Goal: Task Accomplishment & Management: Complete application form

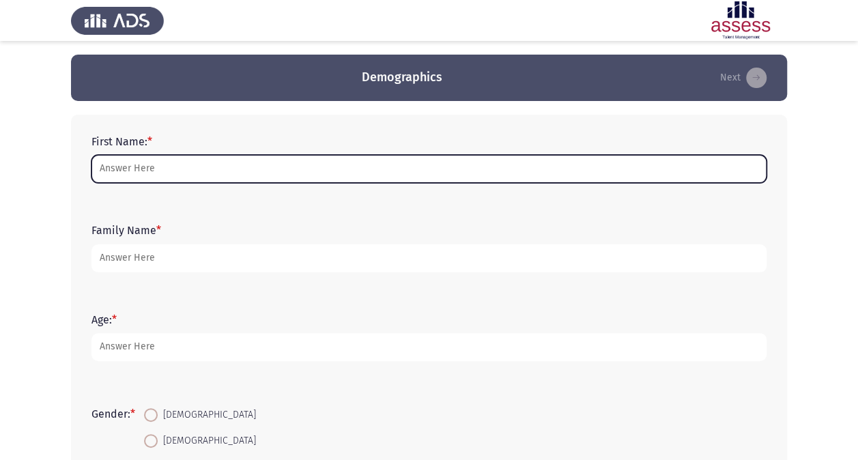
click at [223, 173] on input "First Name: *" at bounding box center [428, 169] width 675 height 28
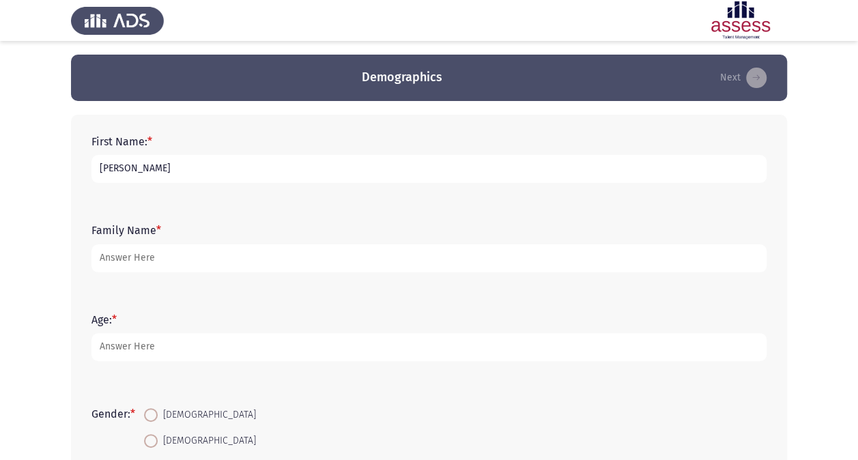
type input "[PERSON_NAME]"
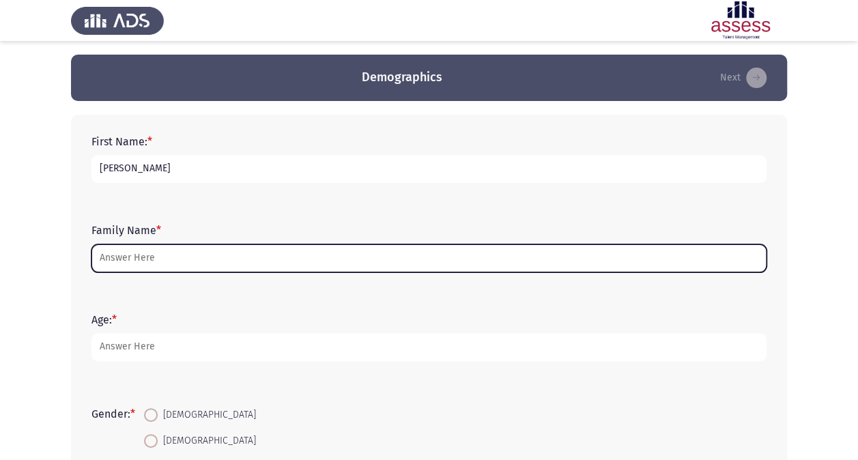
click at [388, 254] on input "Family Name *" at bounding box center [428, 258] width 675 height 28
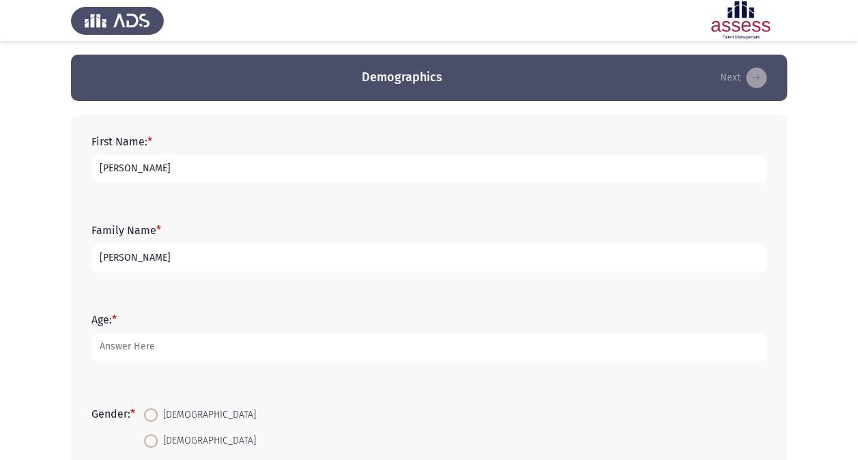
type input "[PERSON_NAME]"
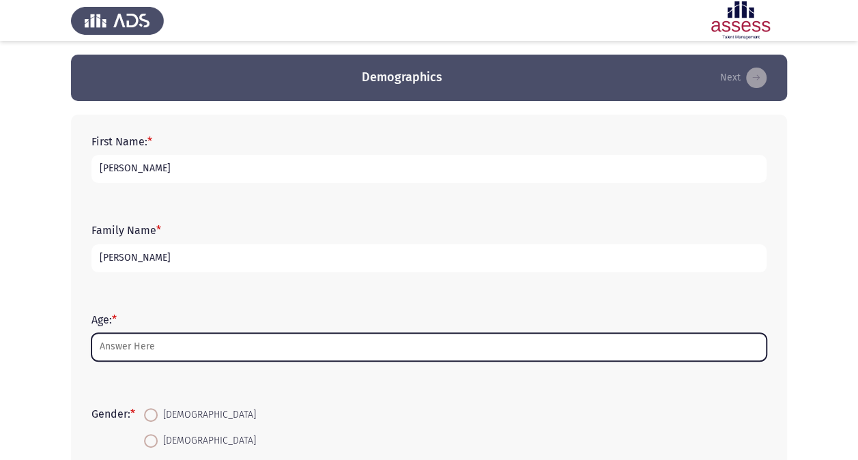
click at [270, 345] on input "Age: *" at bounding box center [428, 347] width 675 height 28
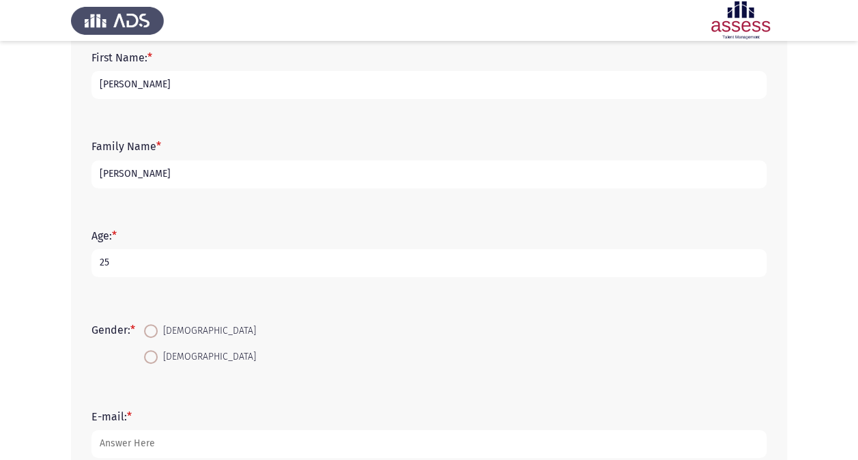
scroll to position [85, 0]
type input "25"
click at [158, 354] on span at bounding box center [151, 356] width 14 height 14
click at [158, 354] on input "[DEMOGRAPHIC_DATA]" at bounding box center [151, 356] width 14 height 14
radio input "true"
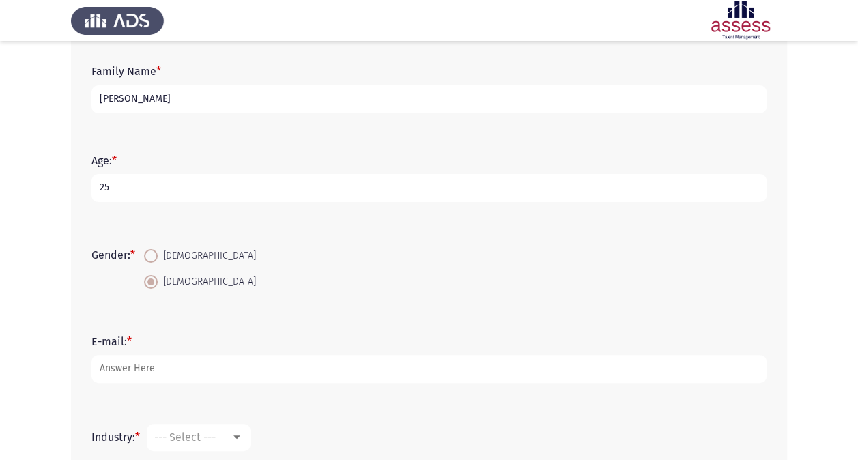
scroll to position [173, 0]
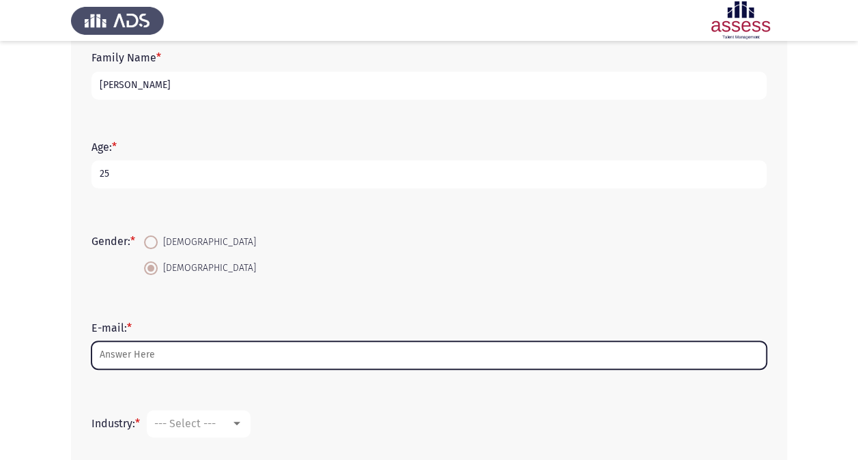
click at [158, 354] on input "E-mail: *" at bounding box center [428, 355] width 675 height 28
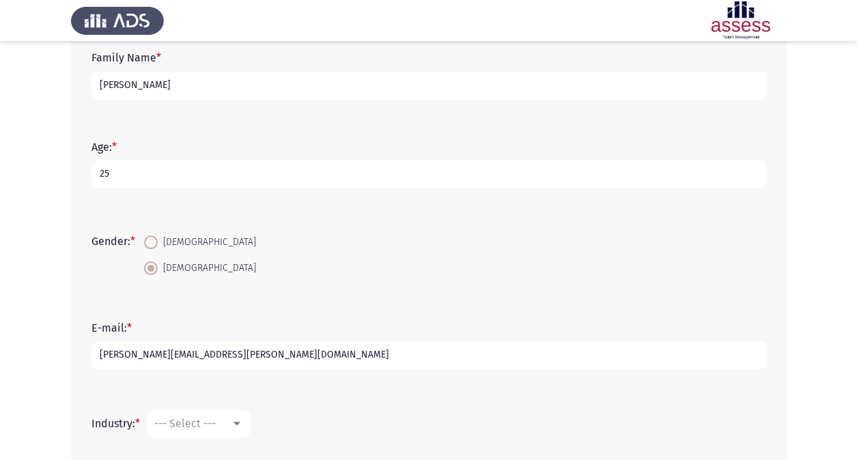
type input "[PERSON_NAME][EMAIL_ADDRESS][PERSON_NAME][DOMAIN_NAME]"
click at [210, 428] on span "--- Select ---" at bounding box center [184, 423] width 61 height 13
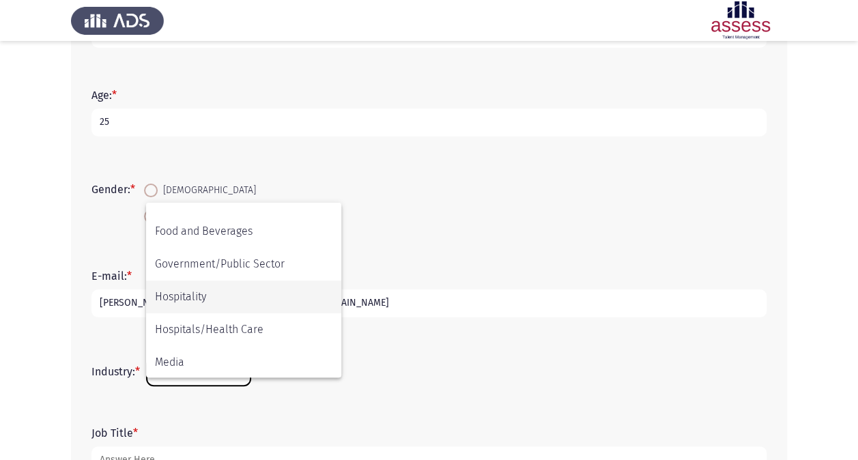
scroll to position [251, 0]
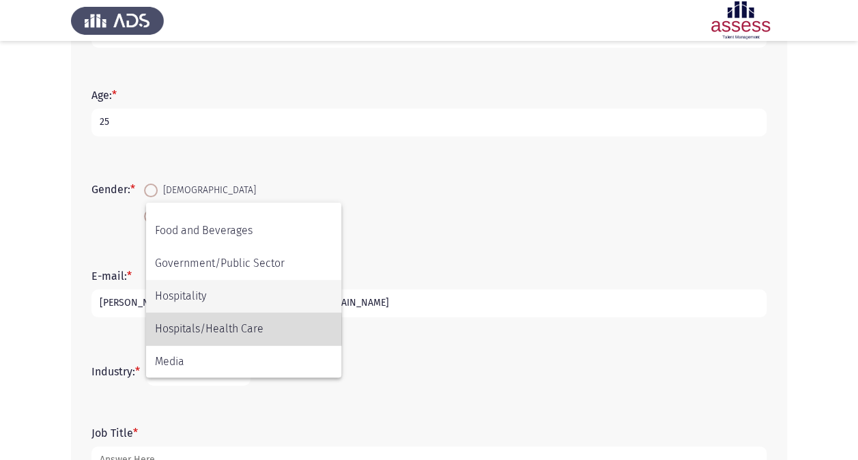
click at [205, 329] on span "Hospitals/Health Care" at bounding box center [244, 329] width 178 height 33
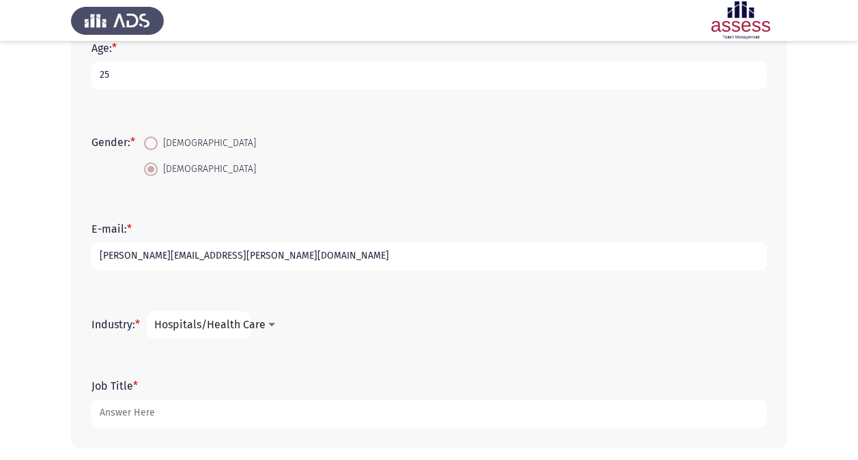
scroll to position [327, 0]
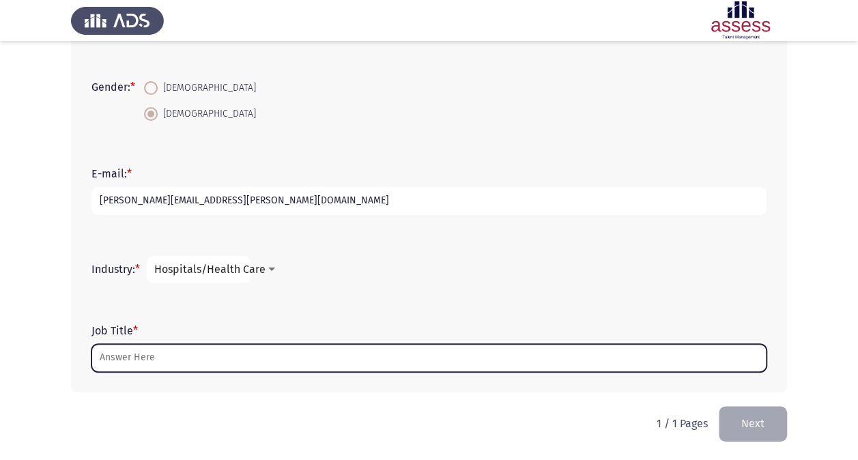
click at [212, 367] on input "Job Title *" at bounding box center [428, 358] width 675 height 28
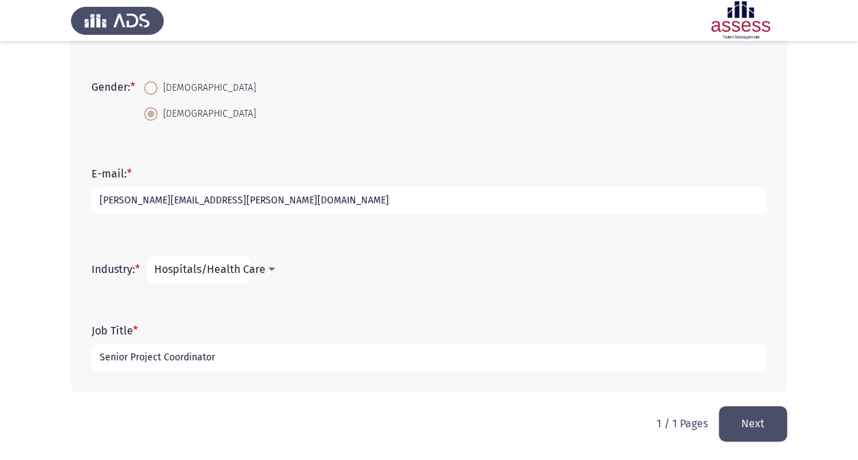
type input "Senior Project Coordinator"
click at [756, 423] on button "Next" at bounding box center [753, 423] width 68 height 35
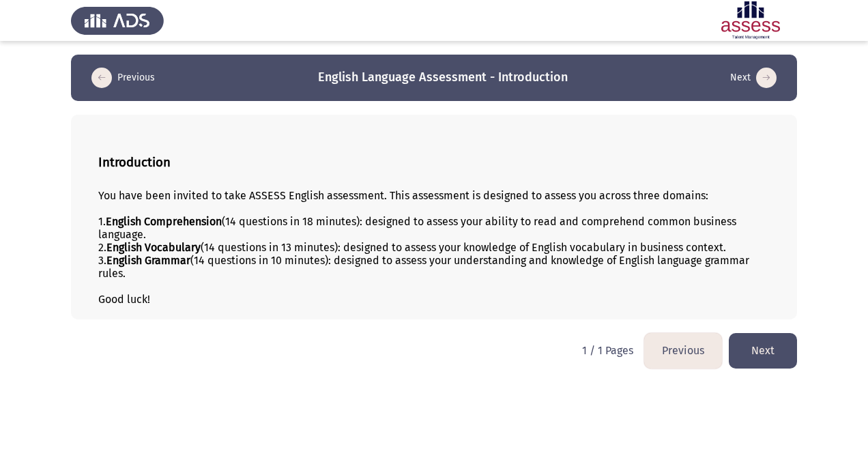
click at [786, 348] on button "Next" at bounding box center [763, 350] width 68 height 35
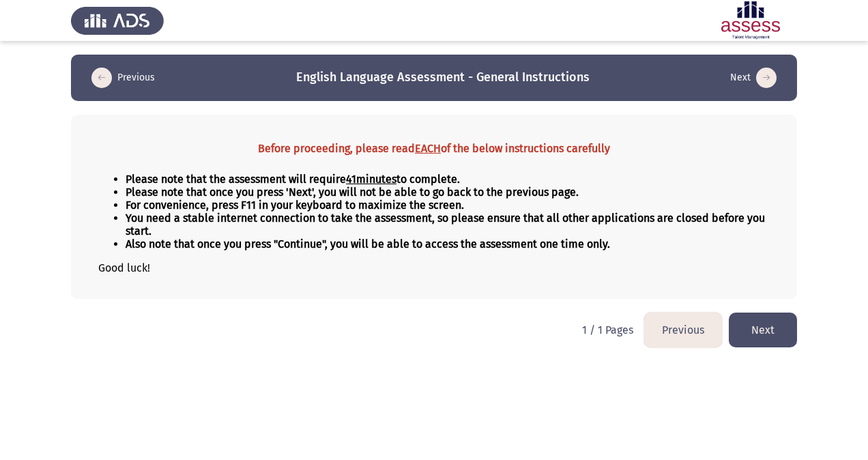
click at [750, 317] on button "Next" at bounding box center [763, 330] width 68 height 35
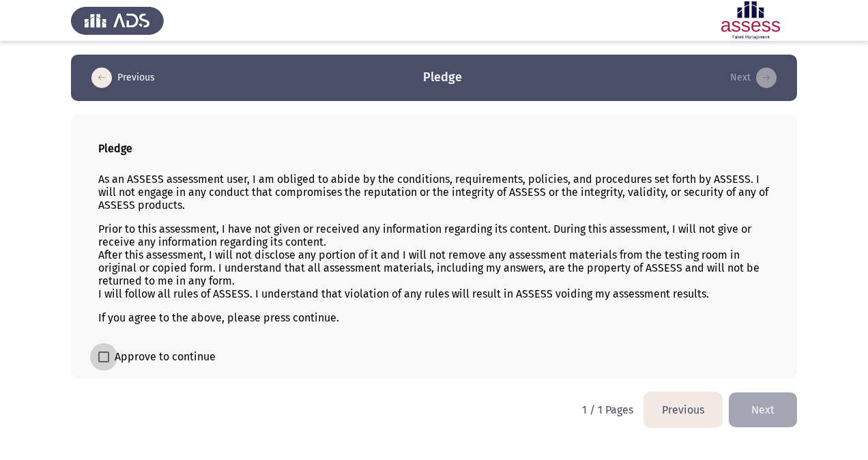
click at [108, 352] on span at bounding box center [103, 357] width 11 height 11
click at [104, 363] on input "Approve to continue" at bounding box center [103, 363] width 1 height 1
checkbox input "true"
click at [631, 201] on p "As an ASSESS assessment user, I am obliged to abide by the conditions, requirem…" at bounding box center [434, 192] width 672 height 39
click at [746, 397] on button "Next" at bounding box center [763, 410] width 68 height 35
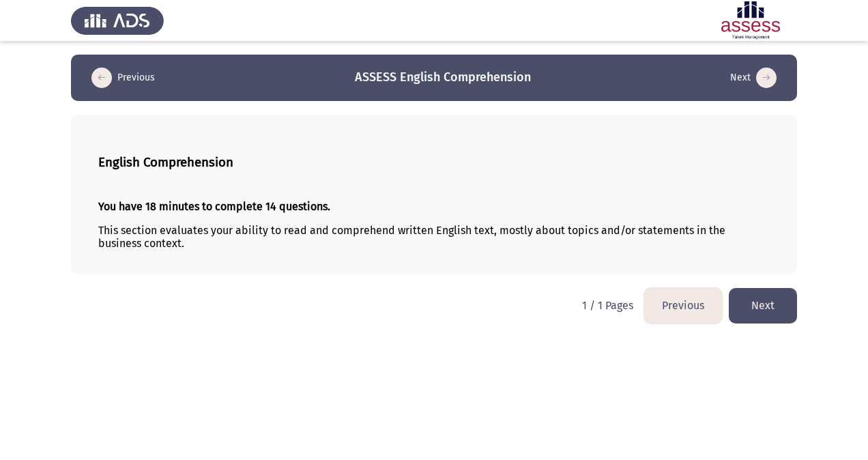
click at [758, 304] on button "Next" at bounding box center [763, 305] width 68 height 35
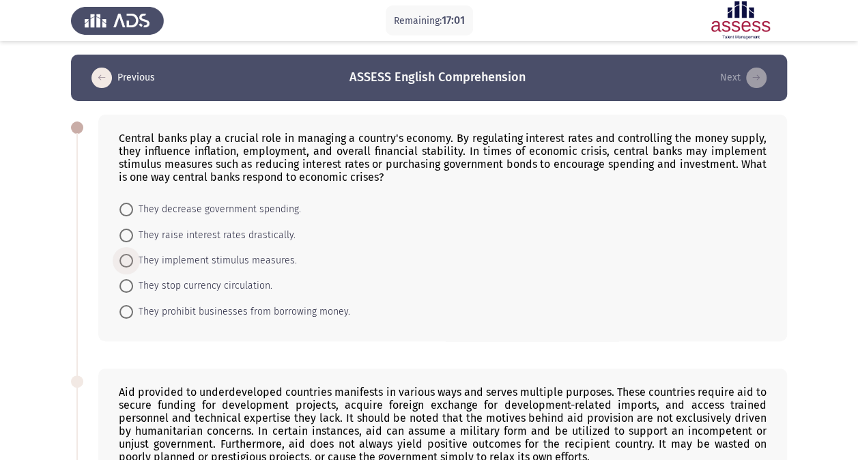
click at [276, 264] on span "They implement stimulus measures." at bounding box center [215, 261] width 164 height 16
click at [133, 264] on input "They implement stimulus measures." at bounding box center [126, 261] width 14 height 14
radio input "true"
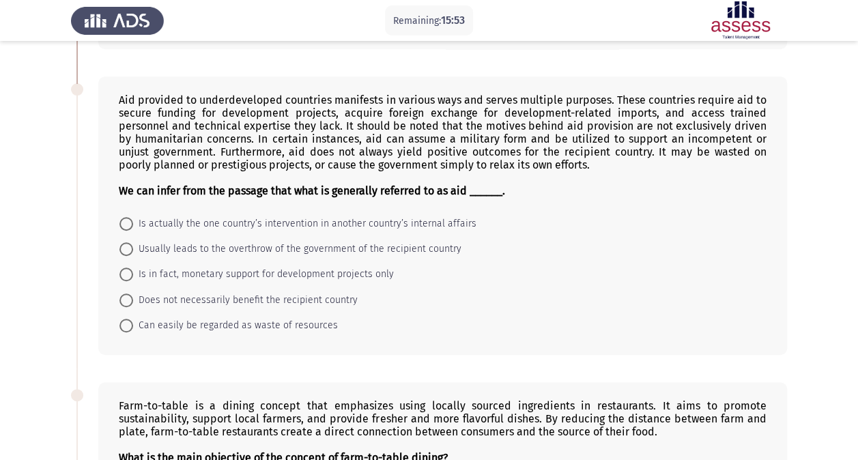
scroll to position [291, 0]
click at [268, 319] on span "Can easily be regarded as waste of resources" at bounding box center [235, 325] width 205 height 16
click at [133, 319] on input "Can easily be regarded as waste of resources" at bounding box center [126, 326] width 14 height 14
radio input "true"
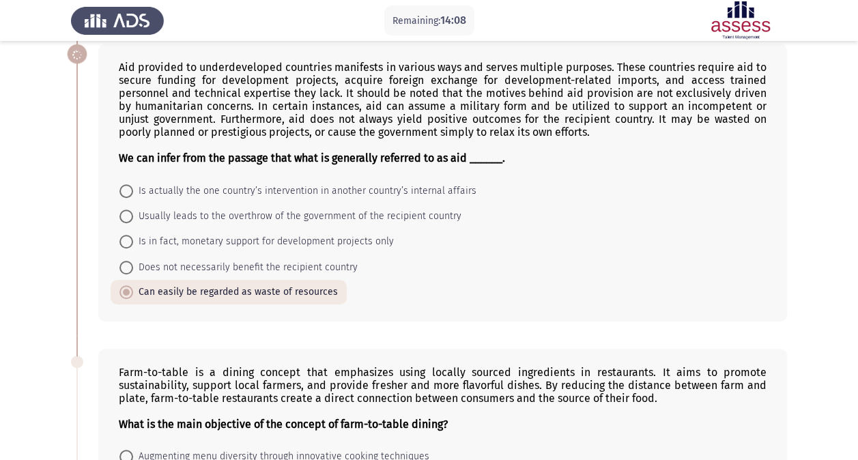
scroll to position [324, 0]
click at [255, 264] on span "Does not necessarily benefit the recipient country" at bounding box center [245, 267] width 225 height 16
click at [133, 264] on input "Does not necessarily benefit the recipient country" at bounding box center [126, 268] width 14 height 14
radio input "true"
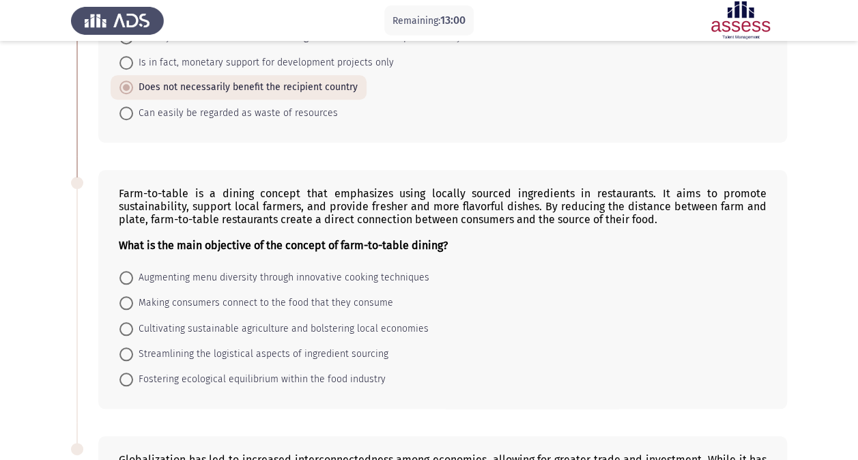
scroll to position [513, 0]
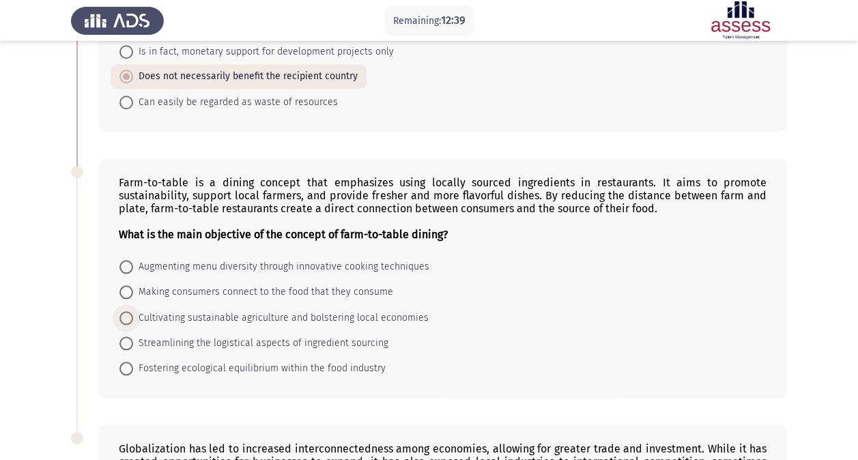
click at [411, 310] on span "Cultivating sustainable agriculture and bolstering local economies" at bounding box center [281, 318] width 296 height 16
click at [133, 311] on input "Cultivating sustainable agriculture and bolstering local economies" at bounding box center [126, 318] width 14 height 14
radio input "true"
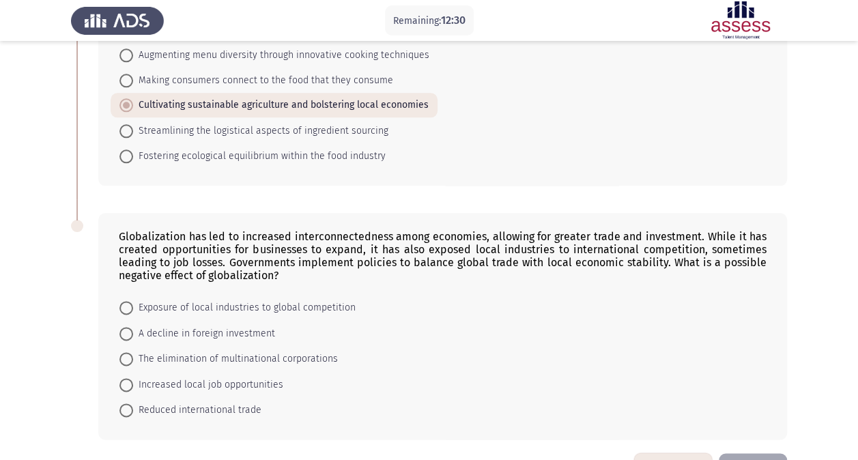
scroll to position [763, 0]
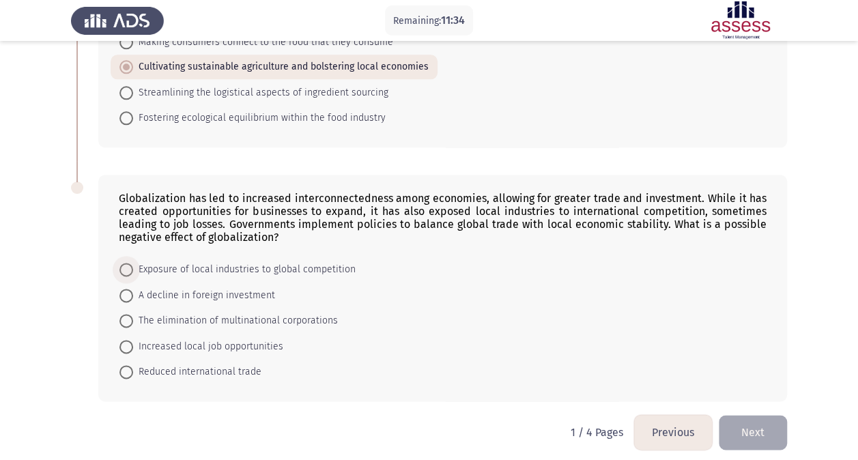
click at [291, 261] on span "Exposure of local industries to global competition" at bounding box center [244, 269] width 223 height 16
click at [133, 263] on input "Exposure of local industries to global competition" at bounding box center [126, 270] width 14 height 14
radio input "true"
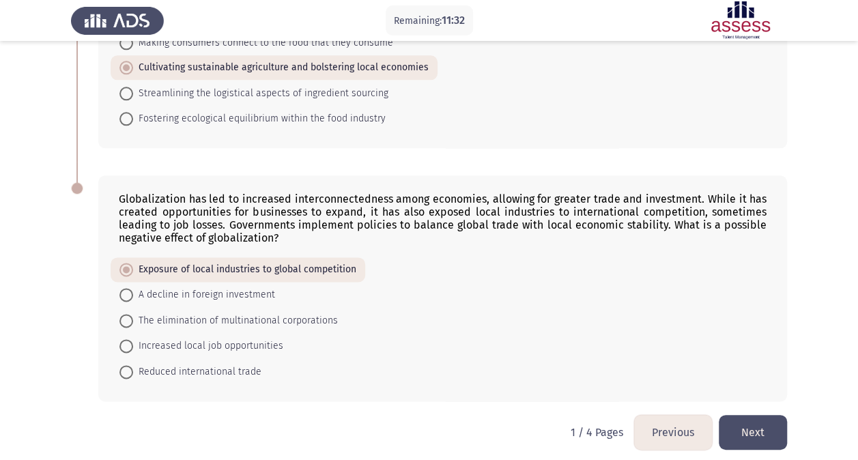
click at [739, 417] on button "Next" at bounding box center [753, 432] width 68 height 35
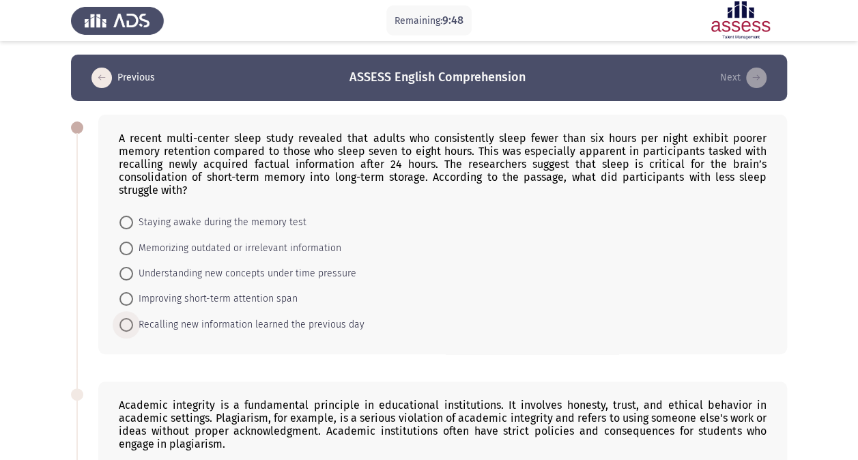
click at [269, 319] on span "Recalling new information learned the previous day" at bounding box center [248, 325] width 231 height 16
click at [133, 319] on input "Recalling new information learned the previous day" at bounding box center [126, 325] width 14 height 14
radio input "true"
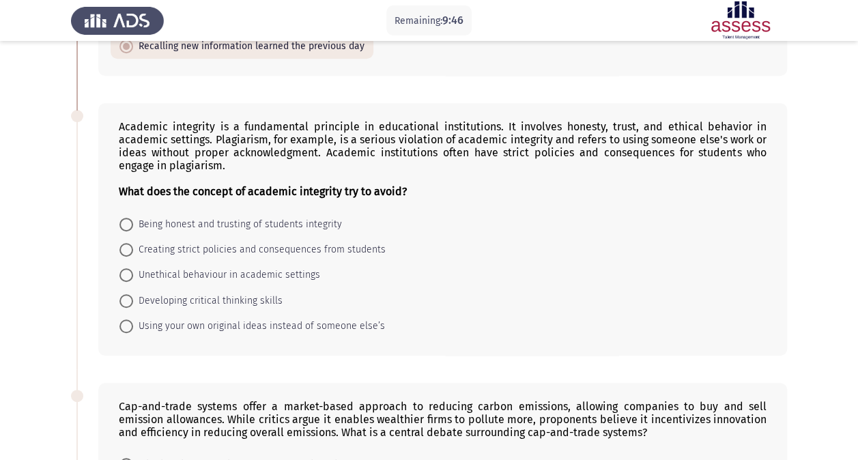
scroll to position [279, 0]
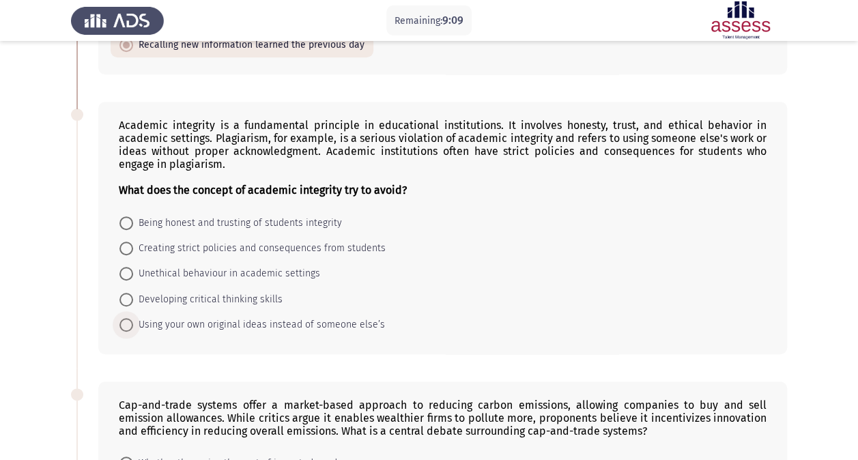
click at [347, 323] on span "Using your own original ideas instead of someone else’s" at bounding box center [259, 325] width 252 height 16
click at [133, 323] on input "Using your own original ideas instead of someone else’s" at bounding box center [126, 325] width 14 height 14
radio input "true"
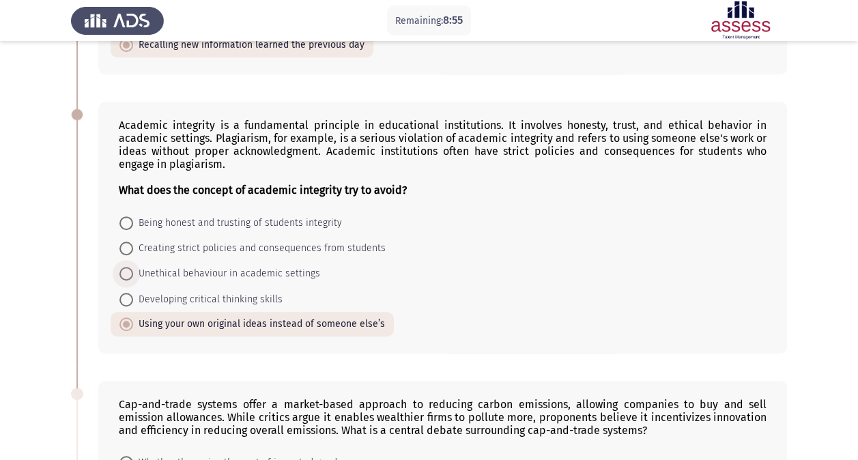
click at [285, 266] on span "Unethical behaviour in academic settings" at bounding box center [226, 274] width 187 height 16
click at [133, 267] on input "Unethical behaviour in academic settings" at bounding box center [126, 274] width 14 height 14
radio input "true"
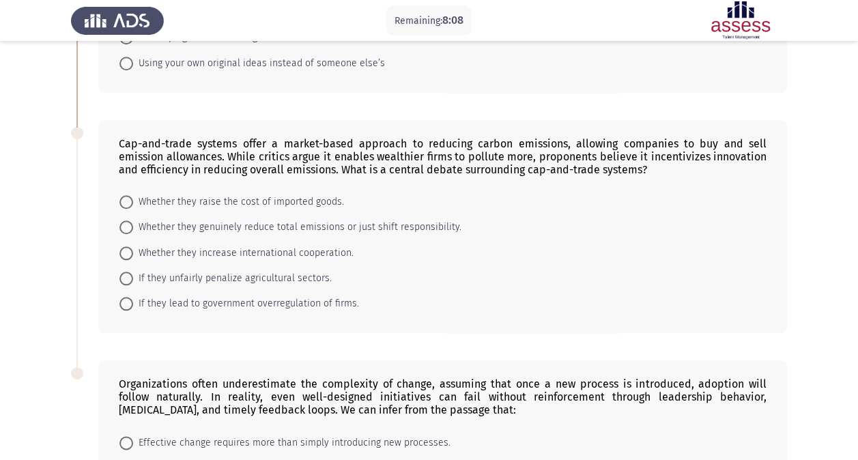
scroll to position [540, 0]
click at [343, 221] on span "Whether they genuinely reduce total emissions or just shift responsibility." at bounding box center [297, 226] width 328 height 16
click at [133, 221] on input "Whether they genuinely reduce total emissions or just shift responsibility." at bounding box center [126, 227] width 14 height 14
radio input "true"
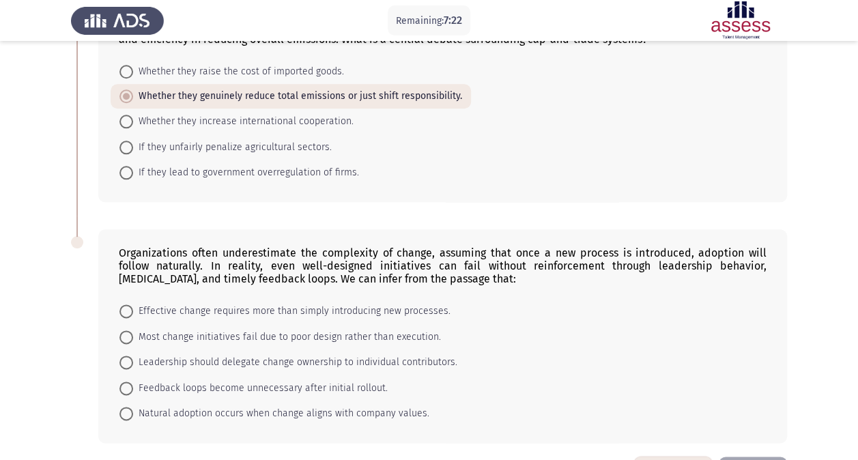
scroll to position [713, 0]
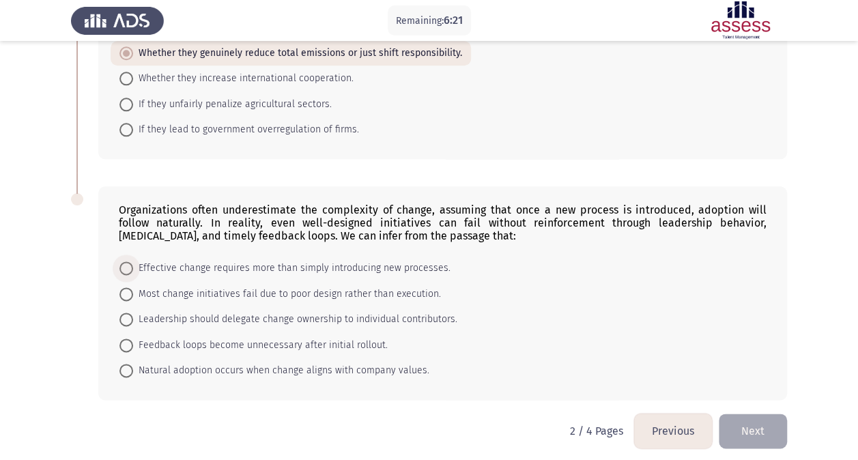
click at [340, 260] on span "Effective change requires more than simply introducing new processes." at bounding box center [291, 268] width 317 height 16
click at [133, 261] on input "Effective change requires more than simply introducing new processes." at bounding box center [126, 268] width 14 height 14
radio input "true"
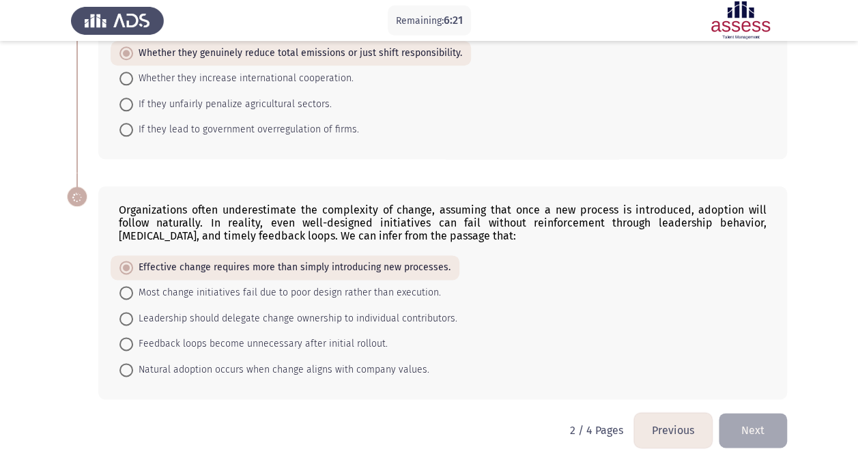
scroll to position [711, 0]
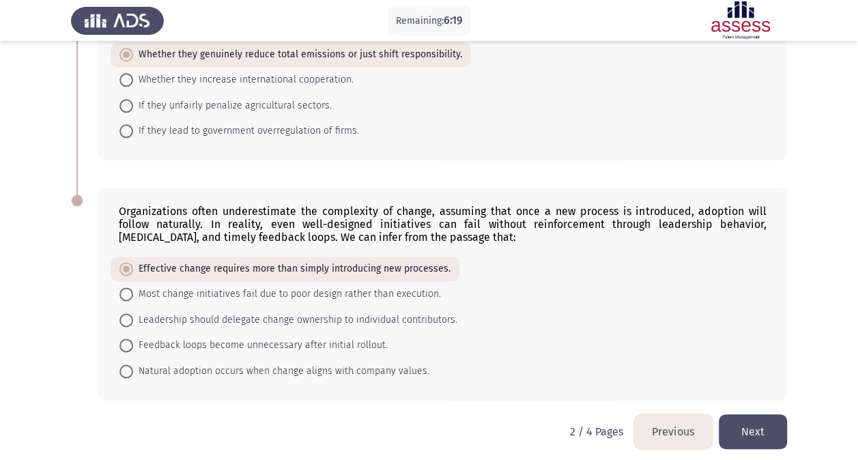
click at [746, 424] on button "Next" at bounding box center [753, 431] width 68 height 35
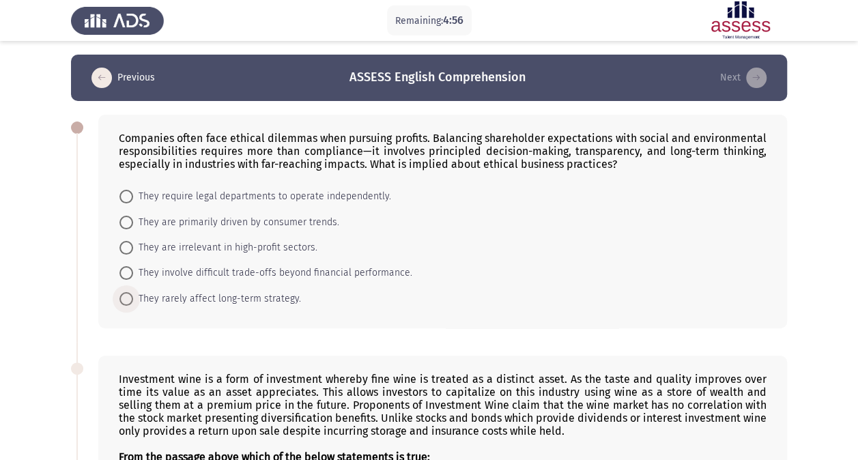
click at [253, 302] on span "They rarely affect long-term strategy." at bounding box center [217, 299] width 168 height 16
click at [133, 302] on input "They rarely affect long-term strategy." at bounding box center [126, 299] width 14 height 14
radio input "true"
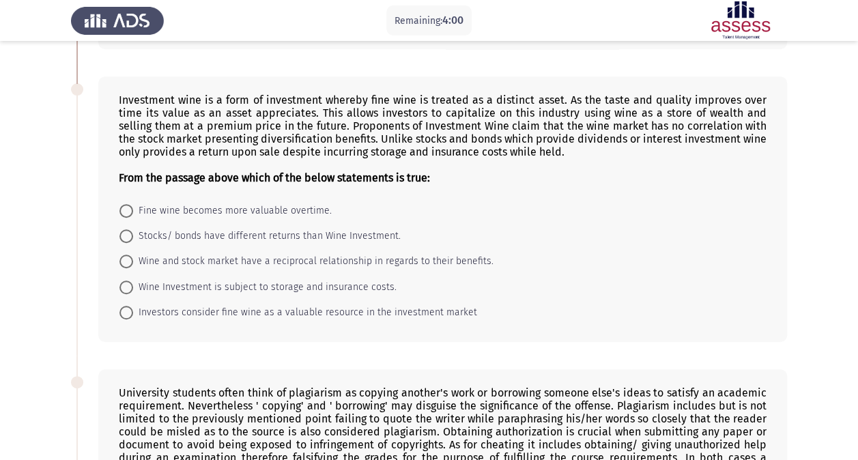
scroll to position [286, 0]
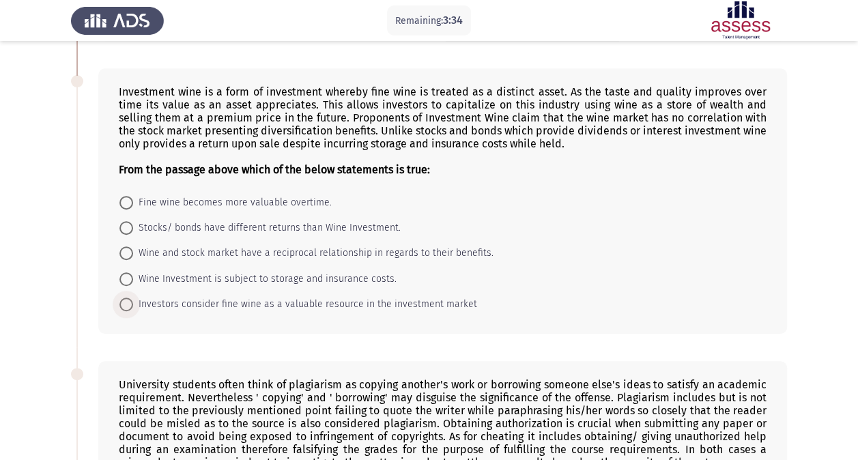
click at [214, 300] on span "Investors consider fine wine as a valuable resource in the investment market" at bounding box center [305, 304] width 344 height 16
click at [133, 300] on input "Investors consider fine wine as a valuable resource in the investment market" at bounding box center [126, 305] width 14 height 14
radio input "true"
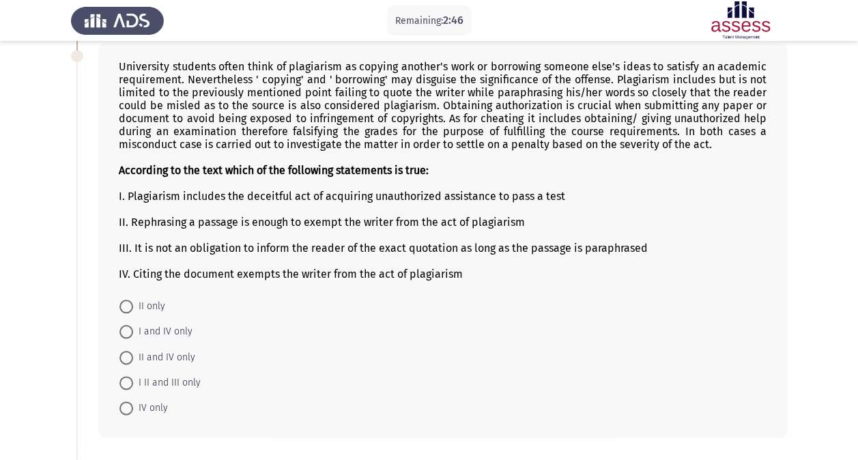
scroll to position [604, 0]
click at [151, 323] on span "I and IV only" at bounding box center [162, 331] width 59 height 16
click at [133, 324] on input "I and IV only" at bounding box center [126, 331] width 14 height 14
radio input "true"
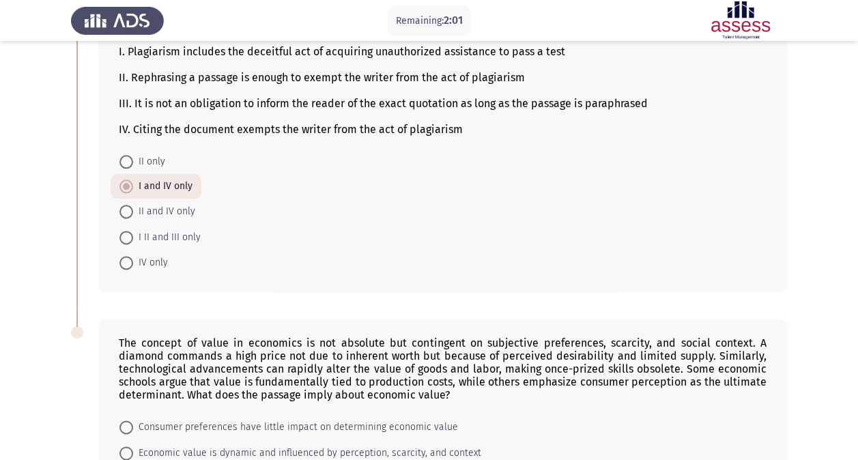
scroll to position [904, 0]
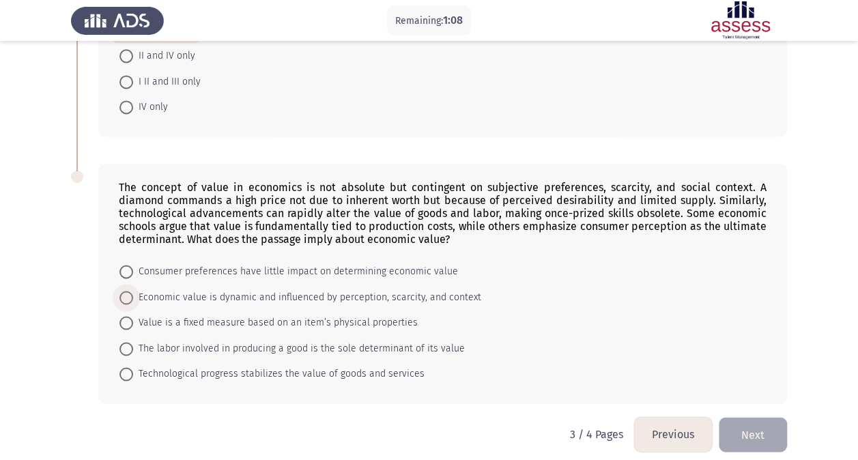
click at [358, 289] on span "Economic value is dynamic and influenced by perception, scarcity, and context" at bounding box center [307, 297] width 348 height 16
click at [133, 291] on input "Economic value is dynamic and influenced by perception, scarcity, and context" at bounding box center [126, 298] width 14 height 14
radio input "true"
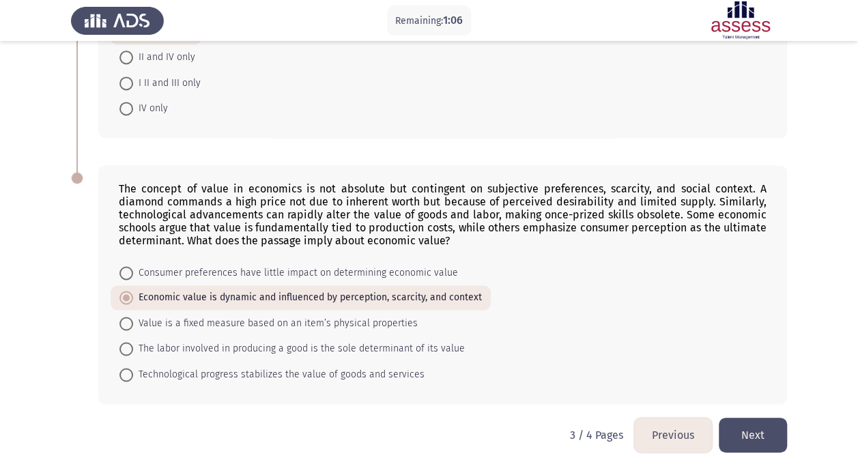
click at [761, 422] on button "Next" at bounding box center [753, 435] width 68 height 35
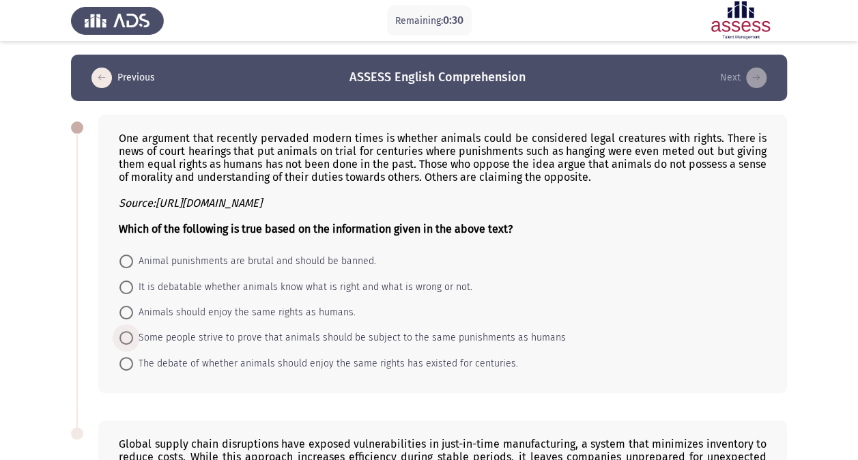
click at [335, 343] on span "Some people strive to prove that animals should be subject to the same punishme…" at bounding box center [349, 338] width 433 height 16
click at [133, 343] on input "Some people strive to prove that animals should be subject to the same punishme…" at bounding box center [126, 338] width 14 height 14
radio input "true"
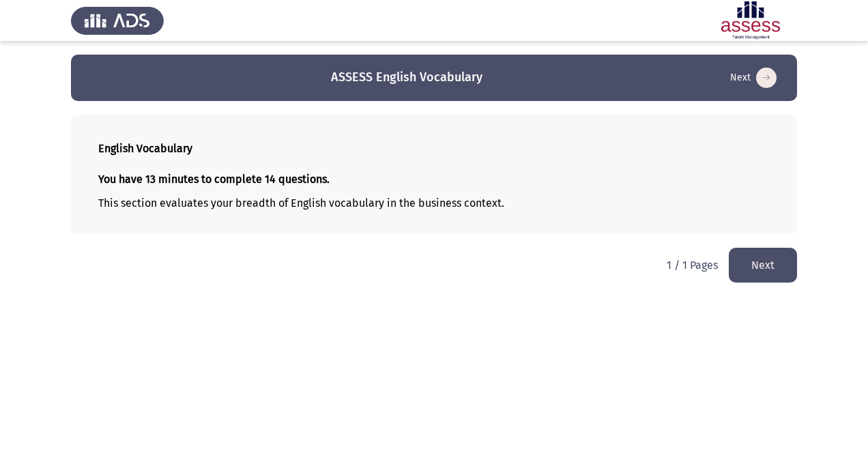
click at [752, 262] on button "Next" at bounding box center [763, 265] width 68 height 35
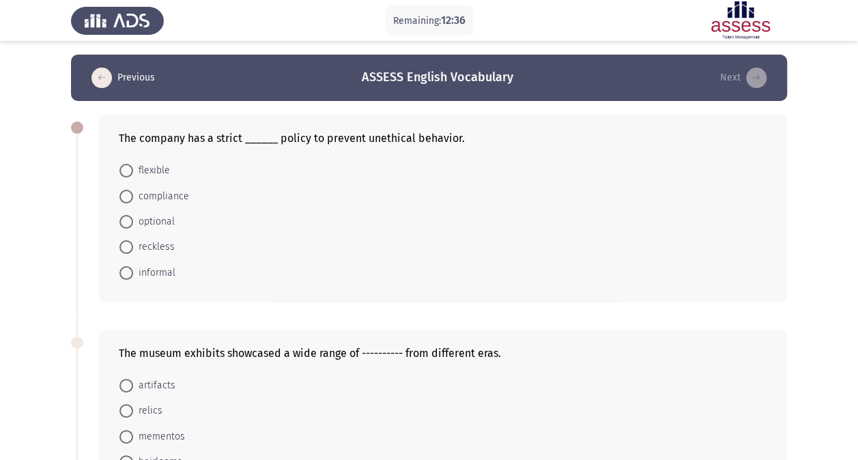
click at [134, 199] on span "compliance" at bounding box center [161, 196] width 56 height 16
click at [133, 199] on input "compliance" at bounding box center [126, 197] width 14 height 14
radio input "true"
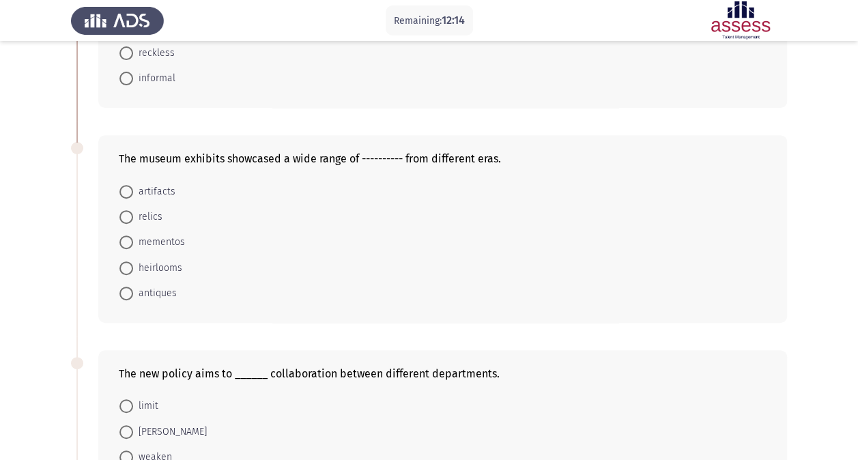
scroll to position [194, 0]
click at [152, 217] on span "relics" at bounding box center [147, 216] width 29 height 16
click at [133, 217] on input "relics" at bounding box center [126, 217] width 14 height 14
radio input "true"
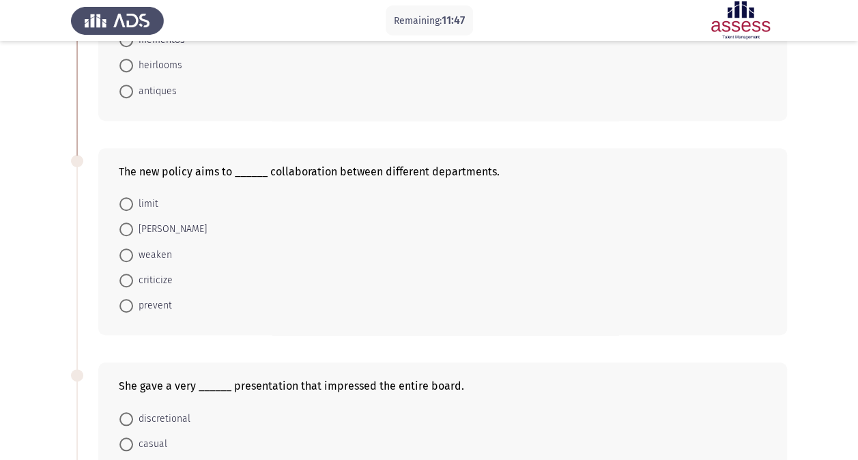
scroll to position [396, 0]
click at [152, 220] on span "[PERSON_NAME]" at bounding box center [170, 228] width 74 height 16
click at [133, 221] on input "[PERSON_NAME]" at bounding box center [126, 228] width 14 height 14
radio input "true"
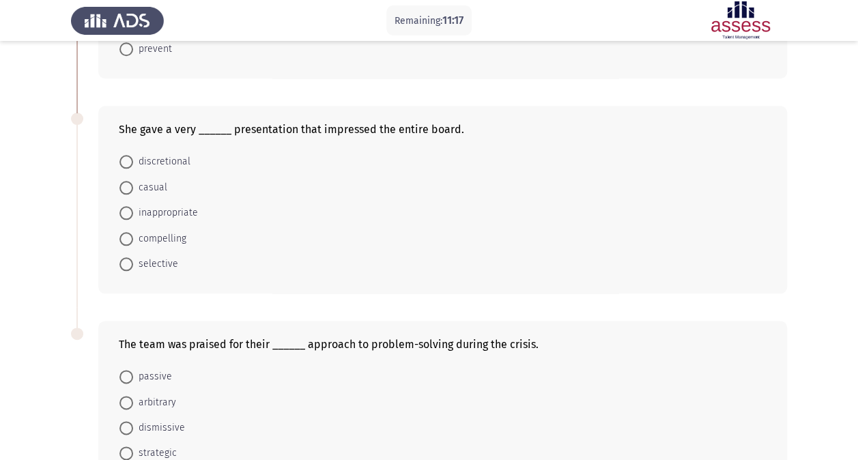
scroll to position [650, 0]
click at [153, 260] on span "selective" at bounding box center [155, 265] width 45 height 16
click at [133, 260] on input "selective" at bounding box center [126, 265] width 14 height 14
radio input "true"
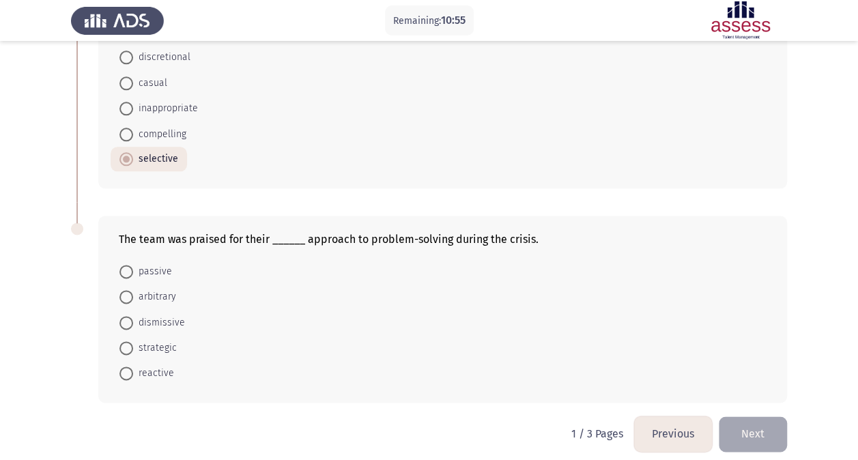
scroll to position [759, 0]
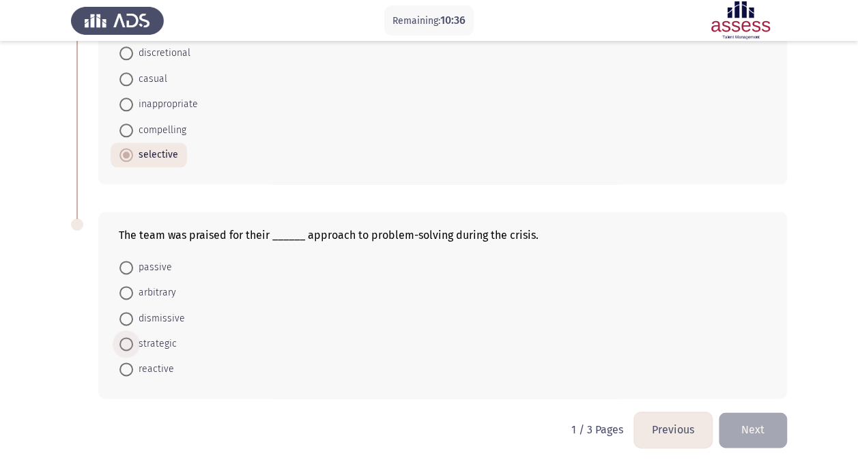
click at [121, 341] on span at bounding box center [126, 344] width 14 height 14
click at [121, 341] on input "strategic" at bounding box center [126, 344] width 14 height 14
radio input "true"
click at [781, 429] on button "Next" at bounding box center [753, 429] width 68 height 35
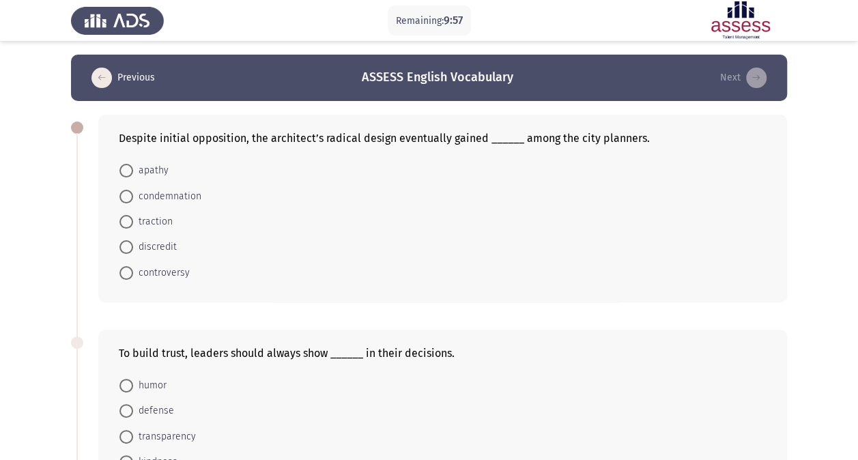
click at [172, 224] on mat-radio-button "traction" at bounding box center [146, 221] width 71 height 25
click at [124, 214] on label "traction" at bounding box center [145, 222] width 53 height 16
click at [124, 215] on input "traction" at bounding box center [126, 222] width 14 height 14
radio input "true"
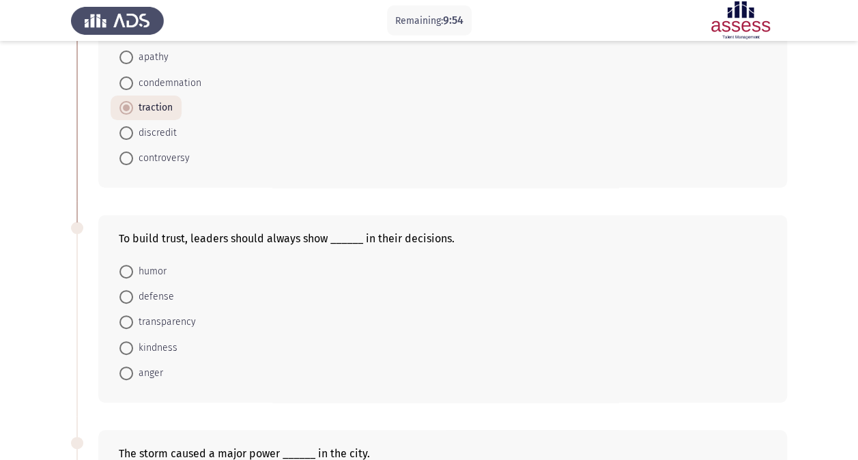
scroll to position [122, 0]
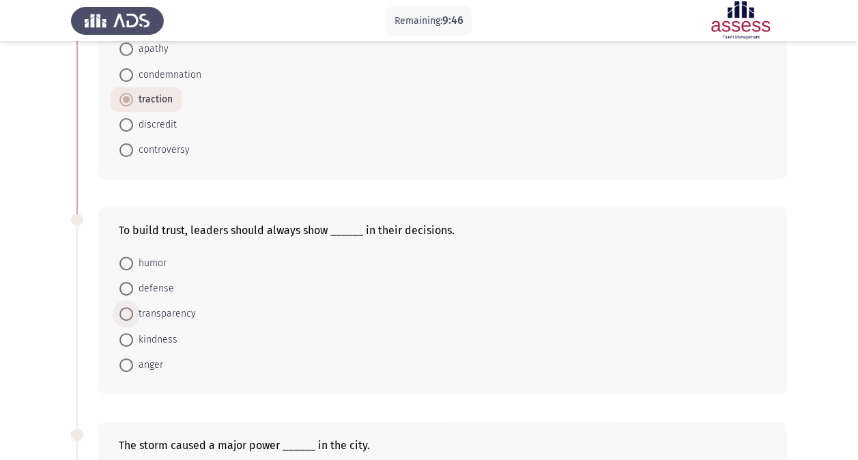
click at [160, 313] on span "transparency" at bounding box center [164, 314] width 63 height 16
click at [133, 313] on input "transparency" at bounding box center [126, 314] width 14 height 14
radio input "true"
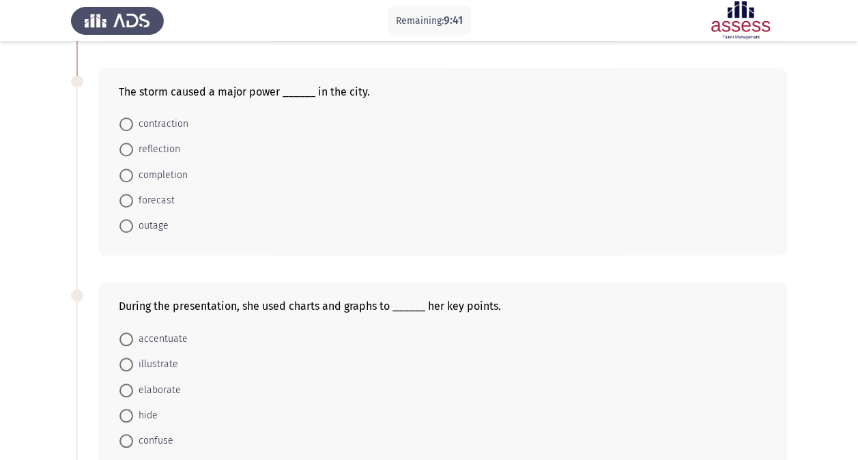
scroll to position [473, 0]
click at [150, 223] on span "outage" at bounding box center [151, 227] width 36 height 16
click at [133, 223] on input "outage" at bounding box center [126, 228] width 14 height 14
radio input "true"
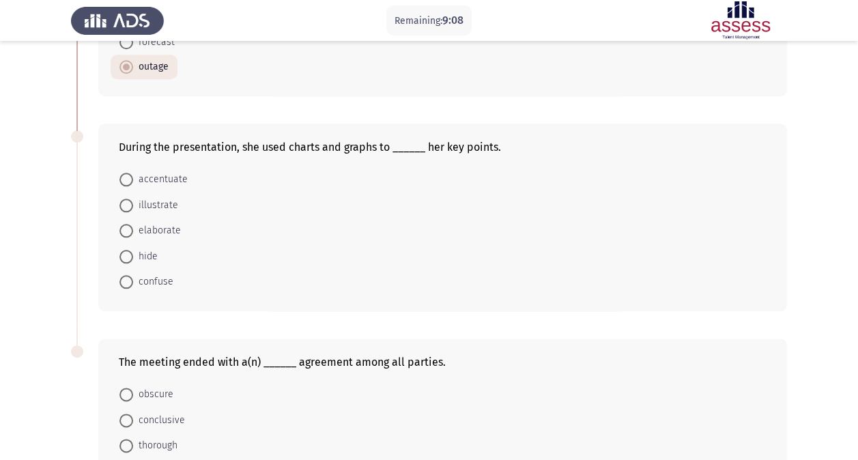
scroll to position [634, 0]
click at [144, 203] on span "illustrate" at bounding box center [155, 205] width 45 height 16
click at [133, 203] on input "illustrate" at bounding box center [126, 205] width 14 height 14
radio input "true"
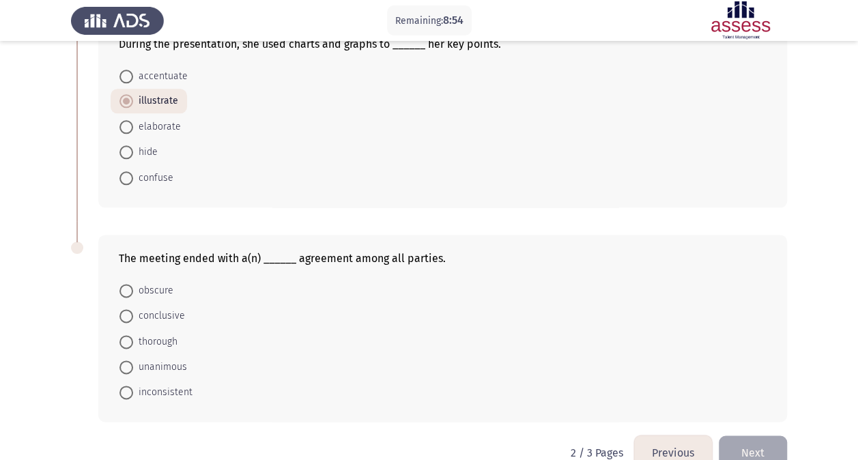
scroll to position [759, 0]
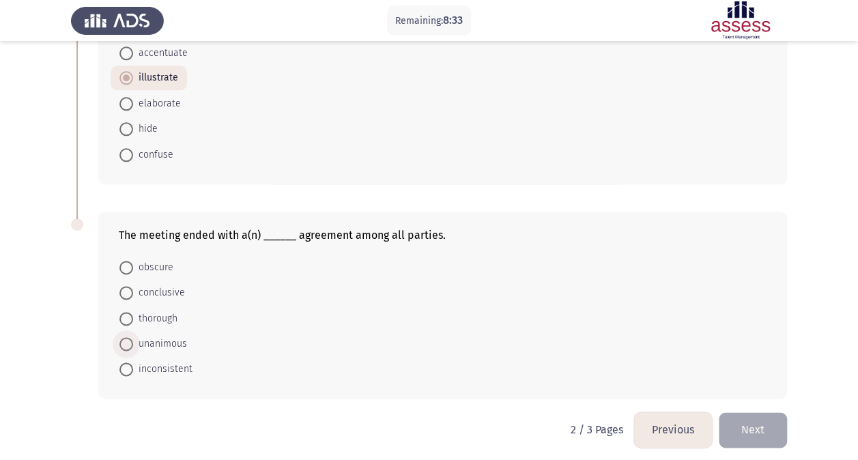
click at [164, 341] on span "unanimous" at bounding box center [160, 344] width 54 height 16
click at [133, 341] on input "unanimous" at bounding box center [126, 344] width 14 height 14
radio input "true"
click at [758, 422] on button "Next" at bounding box center [753, 429] width 68 height 35
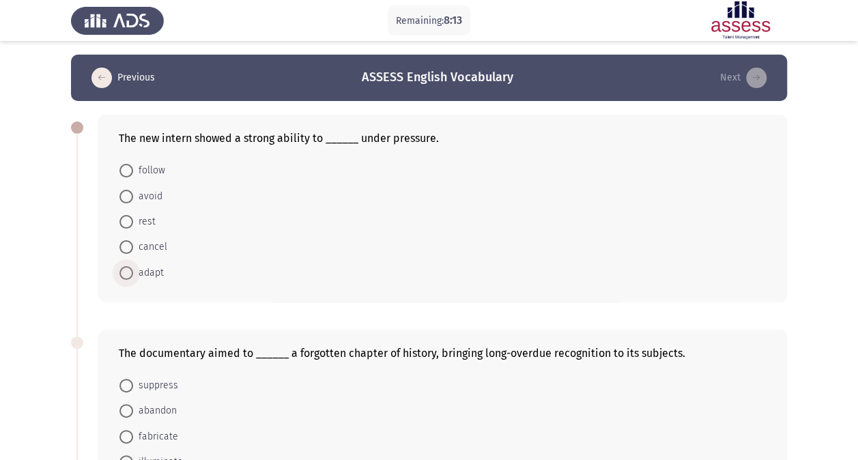
click at [131, 279] on label "adapt" at bounding box center [141, 273] width 44 height 16
click at [131, 279] on input "adapt" at bounding box center [126, 273] width 14 height 14
radio input "true"
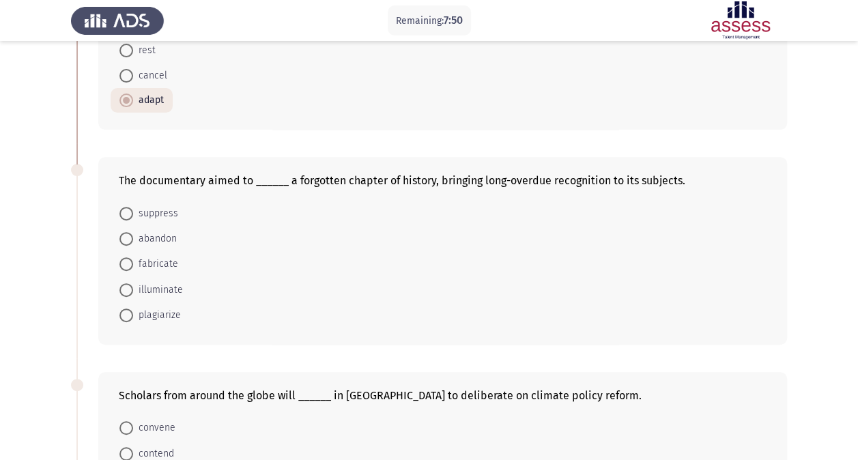
scroll to position [177, 0]
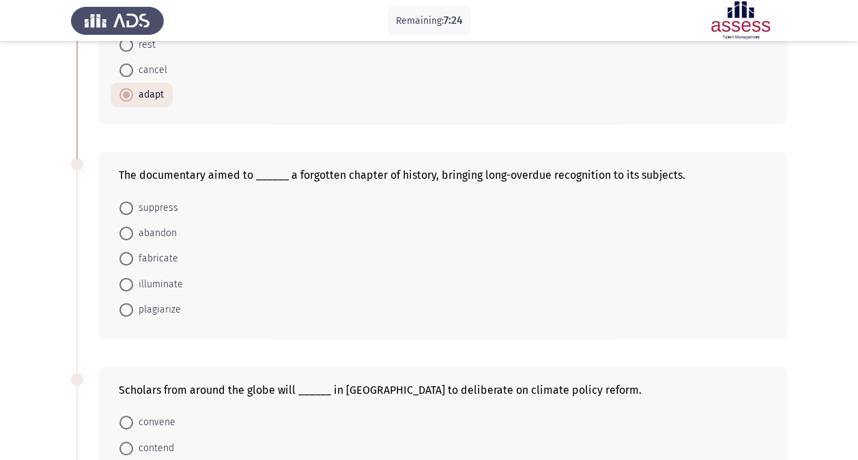
click at [168, 257] on span "fabricate" at bounding box center [155, 259] width 45 height 16
click at [133, 257] on input "fabricate" at bounding box center [126, 259] width 14 height 14
radio input "true"
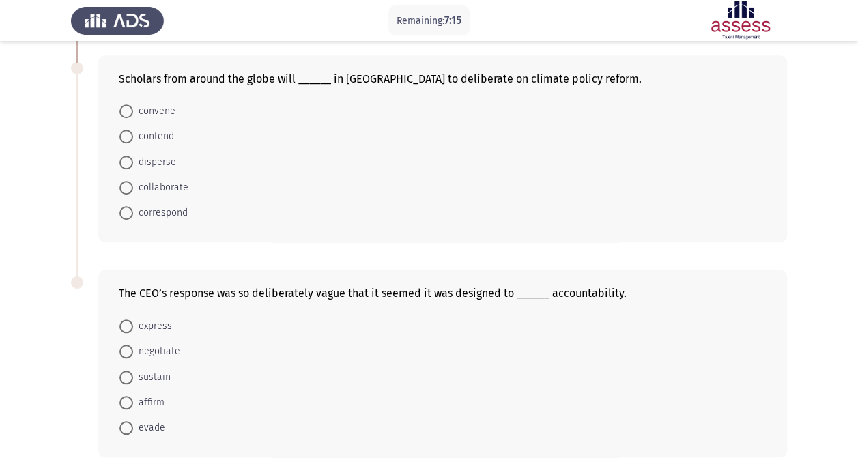
scroll to position [488, 0]
click at [146, 114] on span "convene" at bounding box center [154, 110] width 42 height 16
click at [133, 114] on input "convene" at bounding box center [126, 111] width 14 height 14
radio input "true"
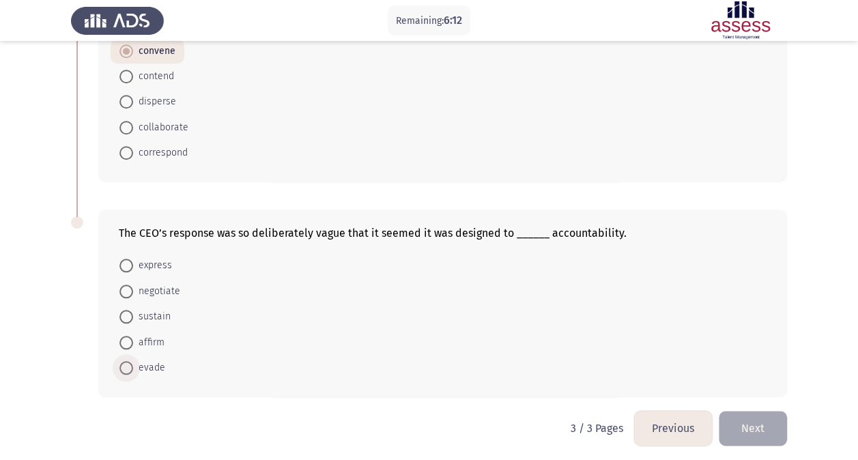
click at [141, 363] on span "evade" at bounding box center [149, 368] width 32 height 16
click at [133, 363] on input "evade" at bounding box center [126, 368] width 14 height 14
radio input "true"
click at [754, 423] on button "Next" at bounding box center [753, 428] width 68 height 35
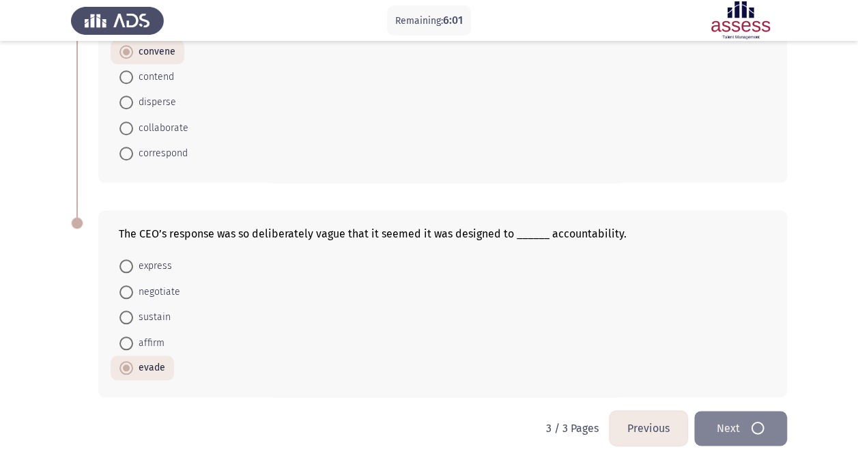
scroll to position [0, 0]
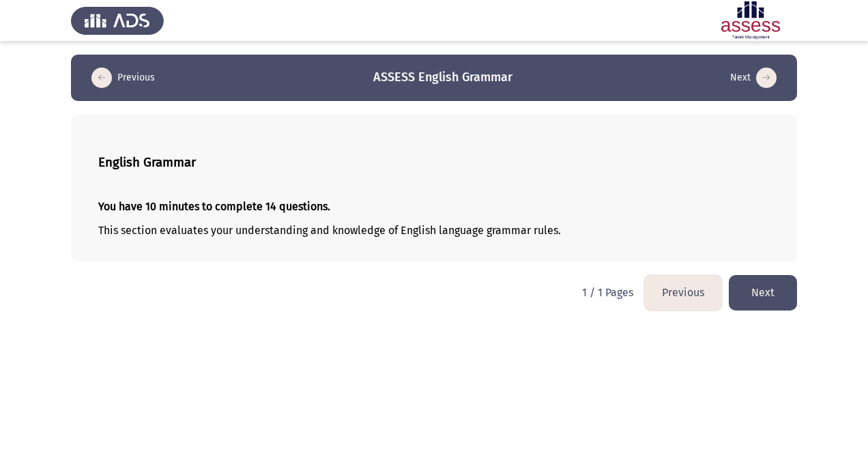
click at [769, 294] on button "Next" at bounding box center [763, 292] width 68 height 35
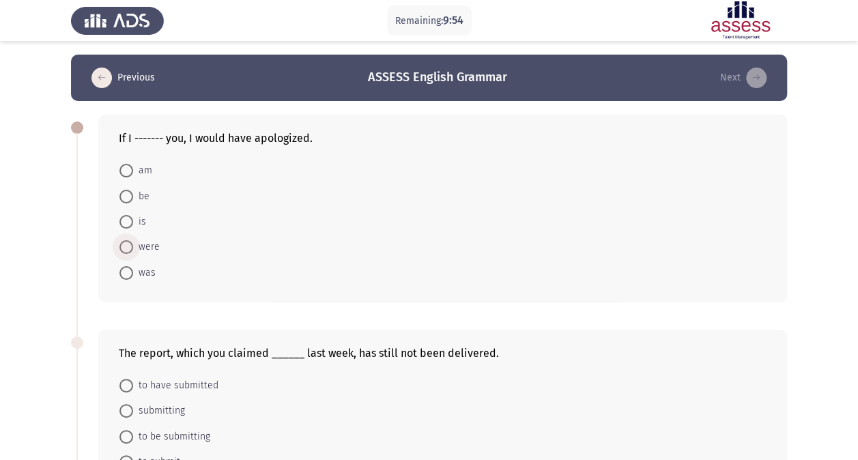
click at [158, 245] on span "were" at bounding box center [146, 247] width 27 height 16
click at [133, 245] on input "were" at bounding box center [126, 247] width 14 height 14
radio input "true"
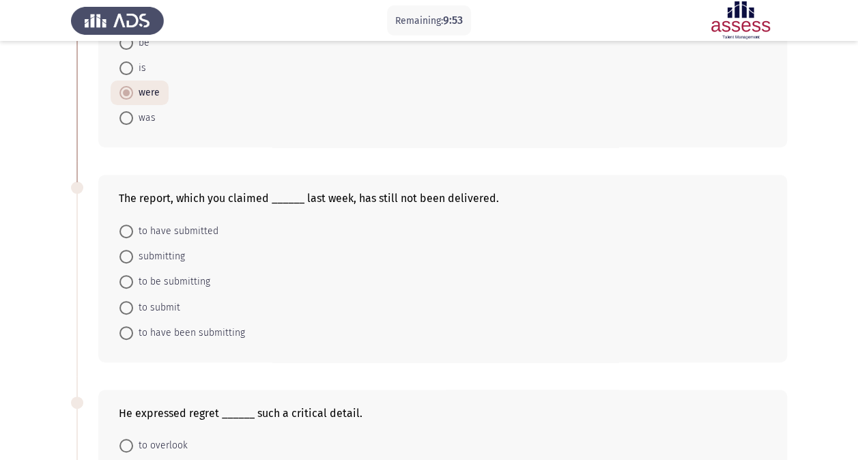
scroll to position [155, 0]
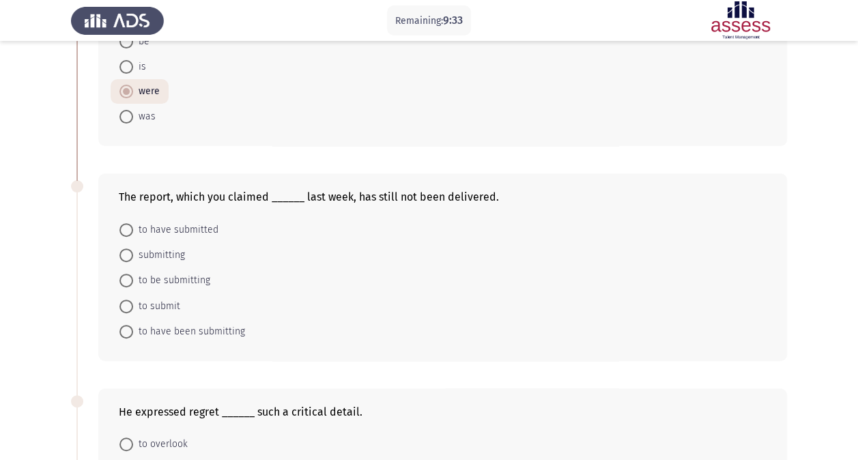
click at [174, 300] on span "to submit" at bounding box center [156, 306] width 47 height 16
click at [133, 300] on input "to submit" at bounding box center [126, 307] width 14 height 14
radio input "true"
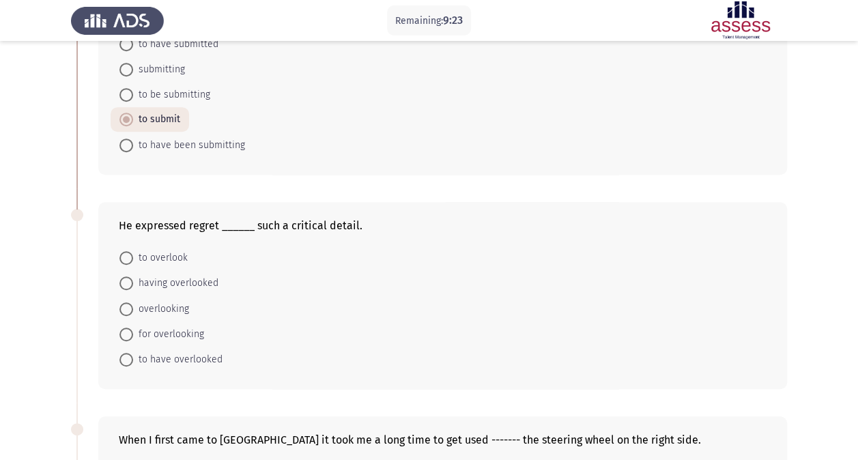
scroll to position [341, 0]
click at [183, 328] on span "for overlooking" at bounding box center [168, 334] width 71 height 16
click at [133, 328] on input "for overlooking" at bounding box center [126, 334] width 14 height 14
radio input "true"
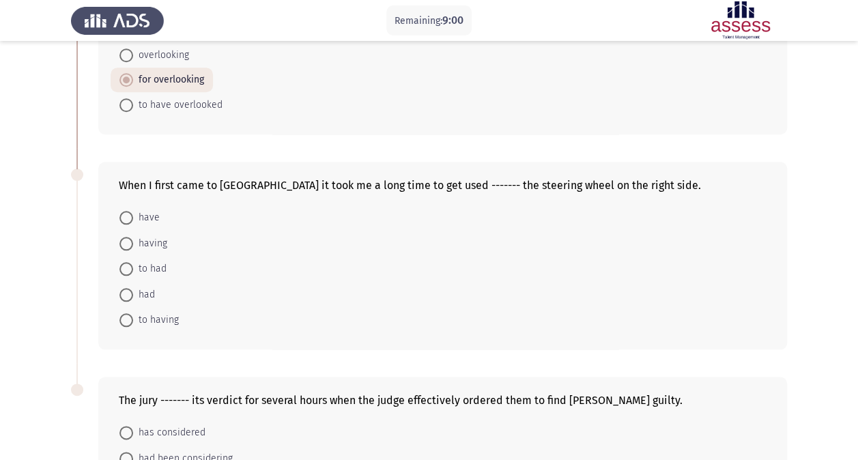
scroll to position [596, 0]
click at [150, 240] on span "having" at bounding box center [150, 242] width 34 height 16
click at [133, 240] on input "having" at bounding box center [126, 243] width 14 height 14
radio input "true"
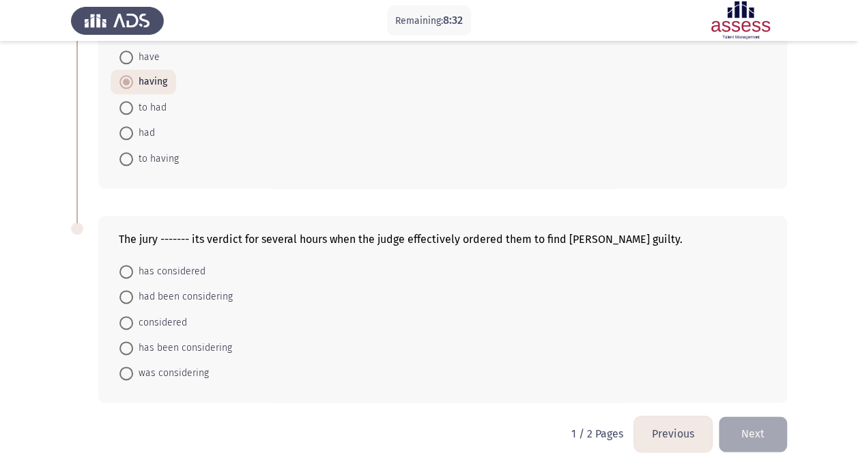
scroll to position [759, 0]
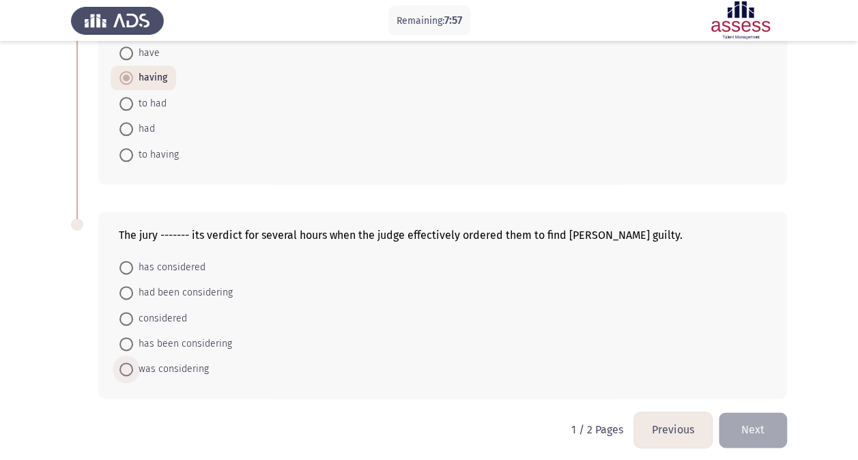
click at [197, 365] on span "was considering" at bounding box center [171, 369] width 76 height 16
click at [133, 365] on input "was considering" at bounding box center [126, 370] width 14 height 14
radio input "true"
click at [761, 419] on button "Next" at bounding box center [753, 429] width 68 height 35
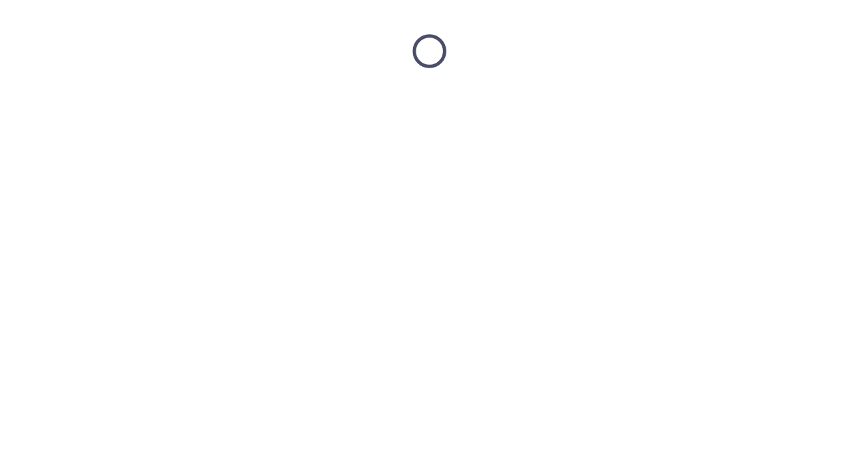
scroll to position [0, 0]
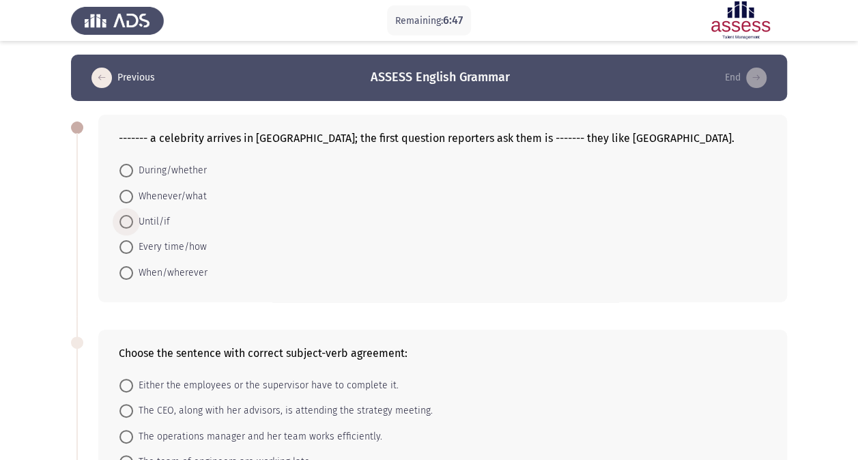
click at [165, 220] on span "Until/if" at bounding box center [151, 222] width 37 height 16
click at [133, 220] on input "Until/if" at bounding box center [126, 222] width 14 height 14
radio input "true"
click at [183, 169] on span "During/whether" at bounding box center [170, 170] width 74 height 16
click at [133, 169] on input "During/whether" at bounding box center [126, 171] width 14 height 14
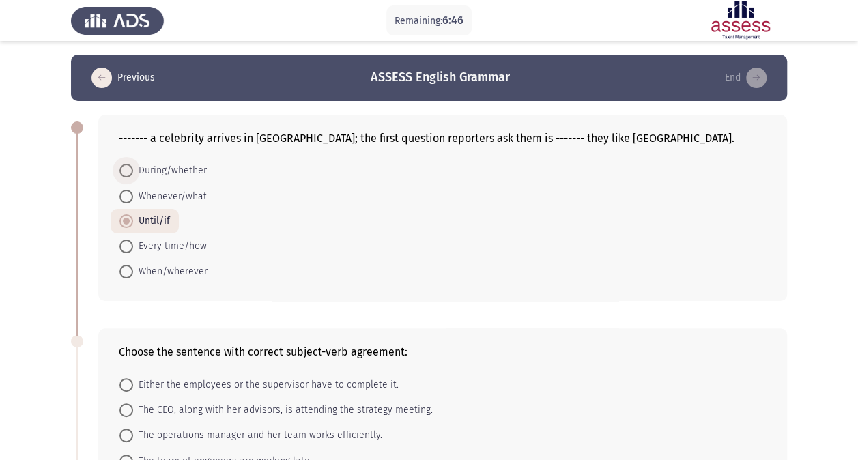
radio input "true"
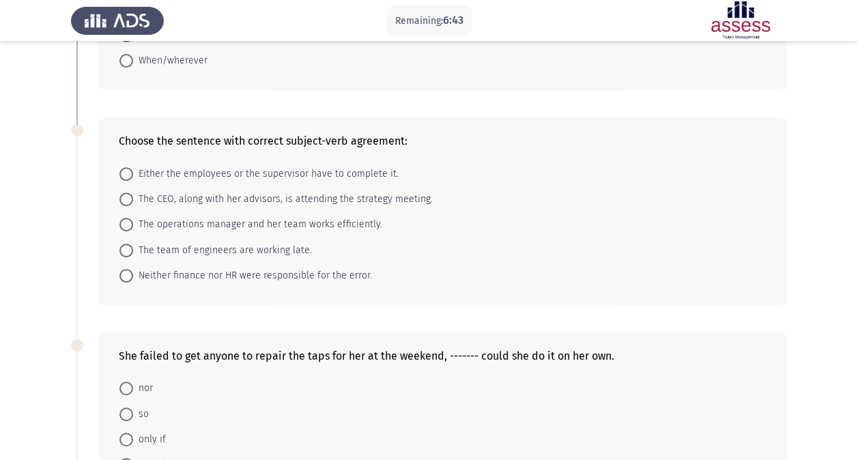
scroll to position [243, 0]
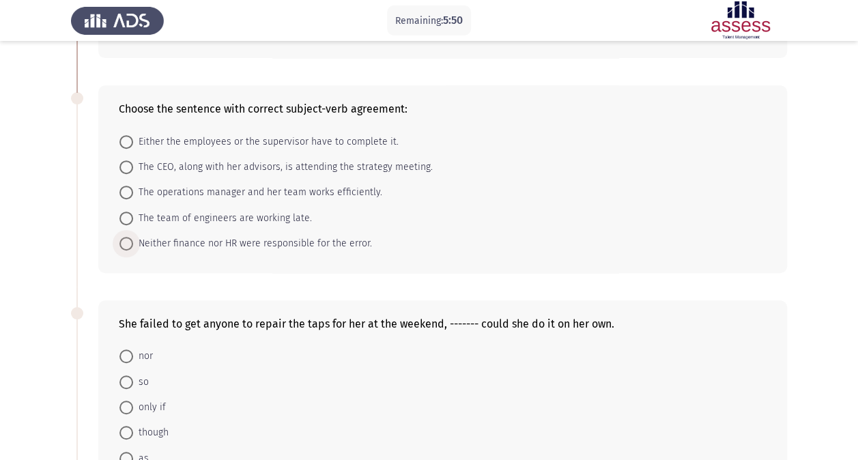
click at [223, 246] on span "Neither finance nor HR were responsible for the error." at bounding box center [252, 244] width 239 height 16
click at [133, 246] on input "Neither finance nor HR were responsible for the error." at bounding box center [126, 244] width 14 height 14
radio input "true"
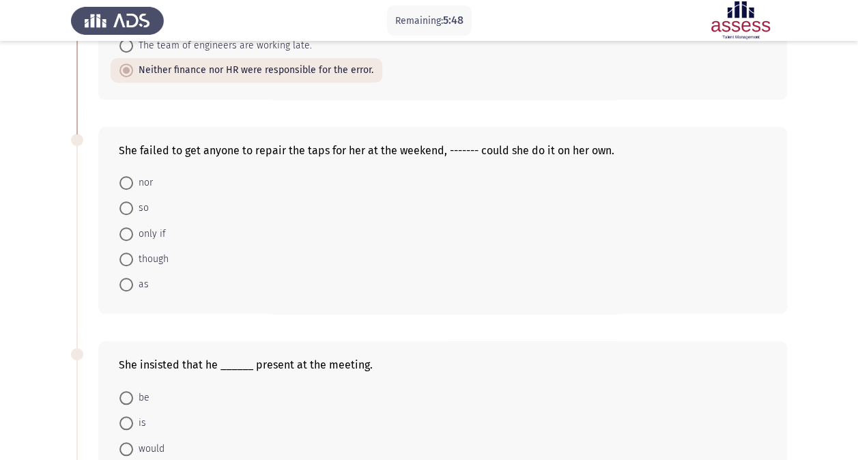
scroll to position [416, 0]
click at [145, 233] on span "only if" at bounding box center [149, 233] width 33 height 16
click at [133, 233] on input "only if" at bounding box center [126, 234] width 14 height 14
radio input "true"
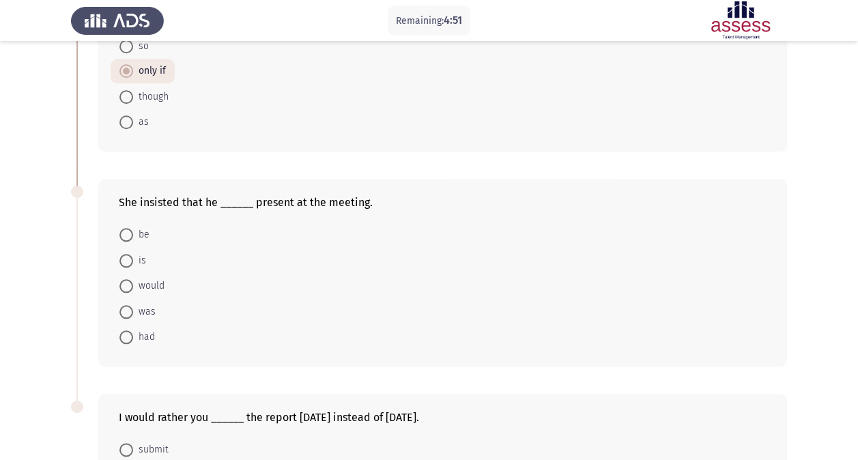
scroll to position [620, 0]
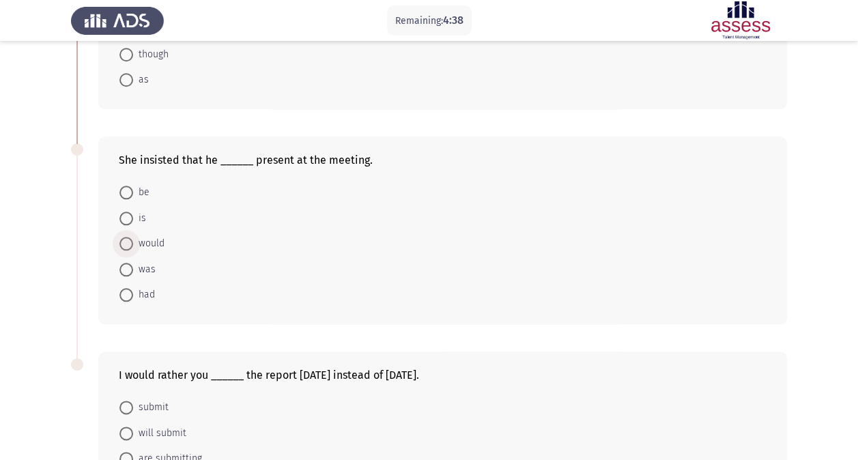
click at [161, 238] on span "would" at bounding box center [148, 244] width 31 height 16
click at [133, 238] on input "would" at bounding box center [126, 244] width 14 height 14
radio input "true"
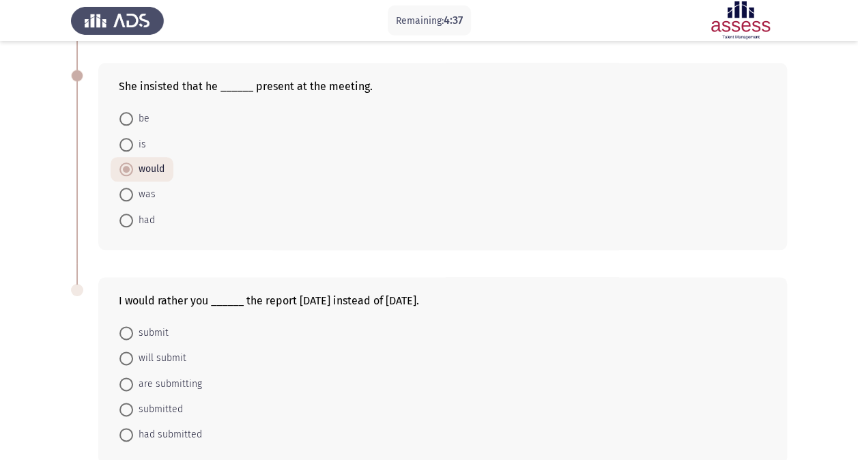
scroll to position [759, 0]
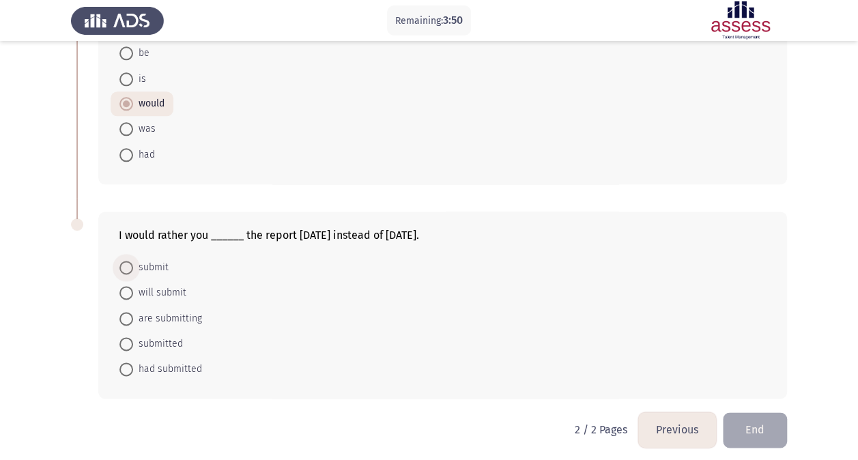
click at [157, 268] on span "submit" at bounding box center [151, 267] width 36 height 16
click at [133, 268] on input "submit" at bounding box center [126, 268] width 14 height 14
radio input "true"
click at [740, 431] on button "End" at bounding box center [755, 429] width 64 height 35
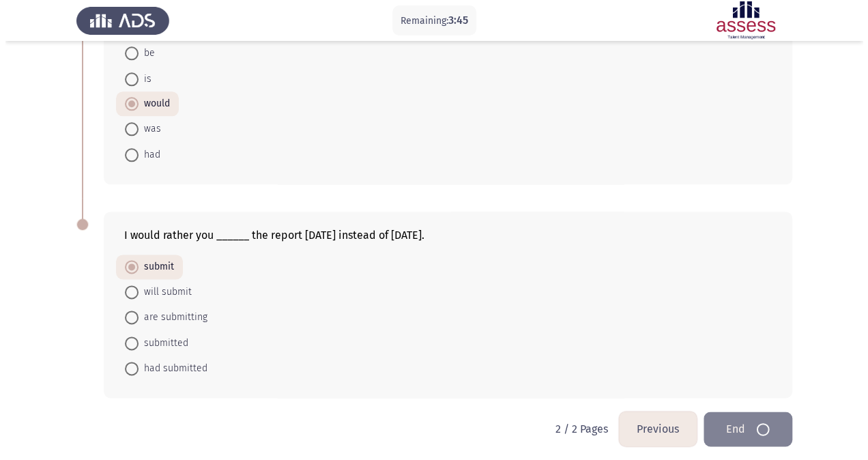
scroll to position [0, 0]
